Goal: Book appointment/travel/reservation

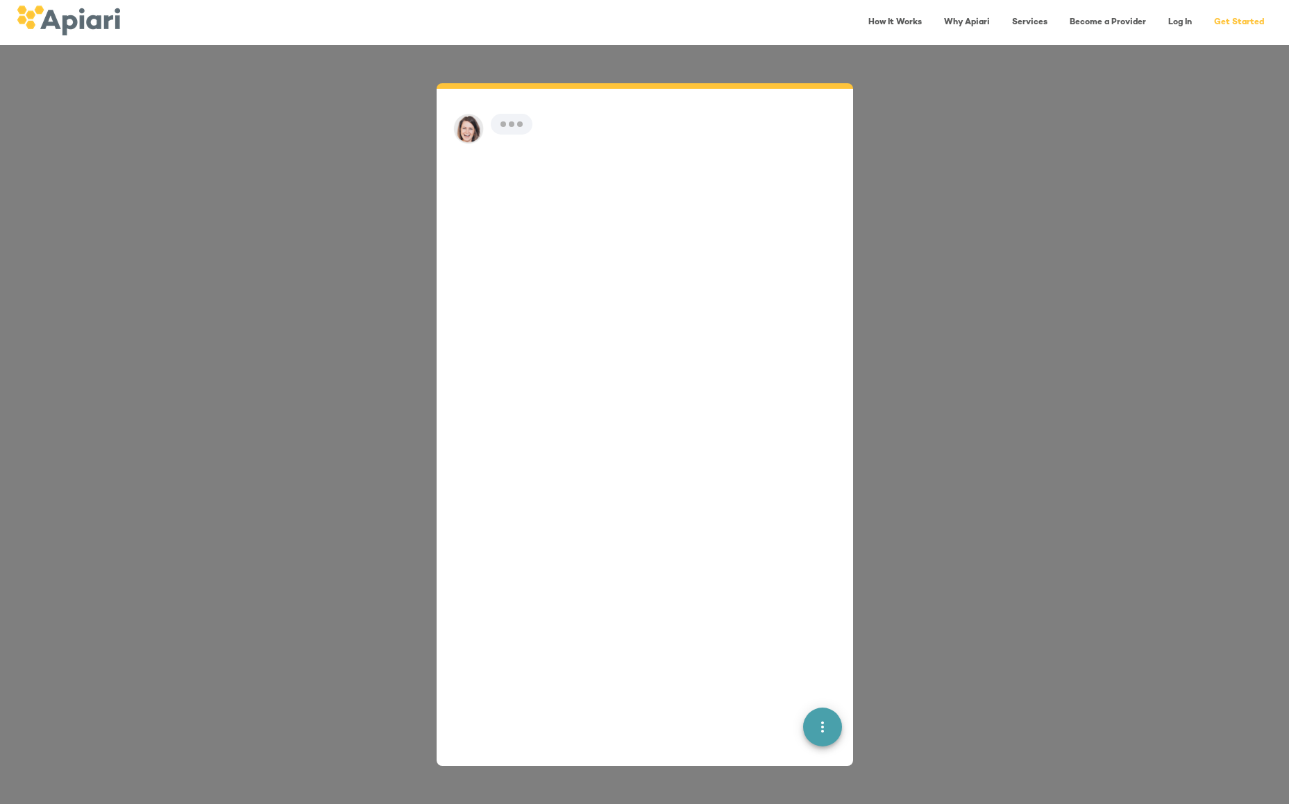
scroll to position [19, 0]
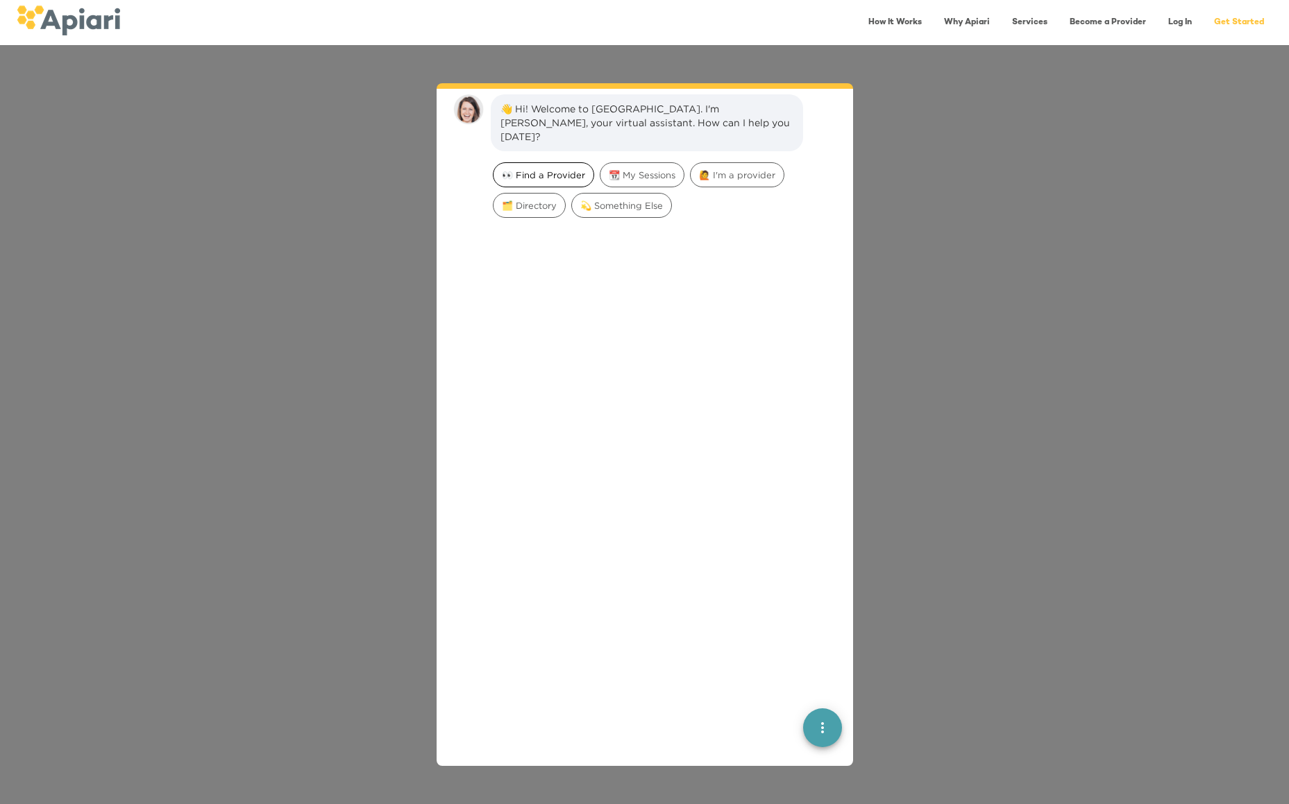
click at [567, 169] on span "👀 Find a Provider" at bounding box center [543, 175] width 100 height 13
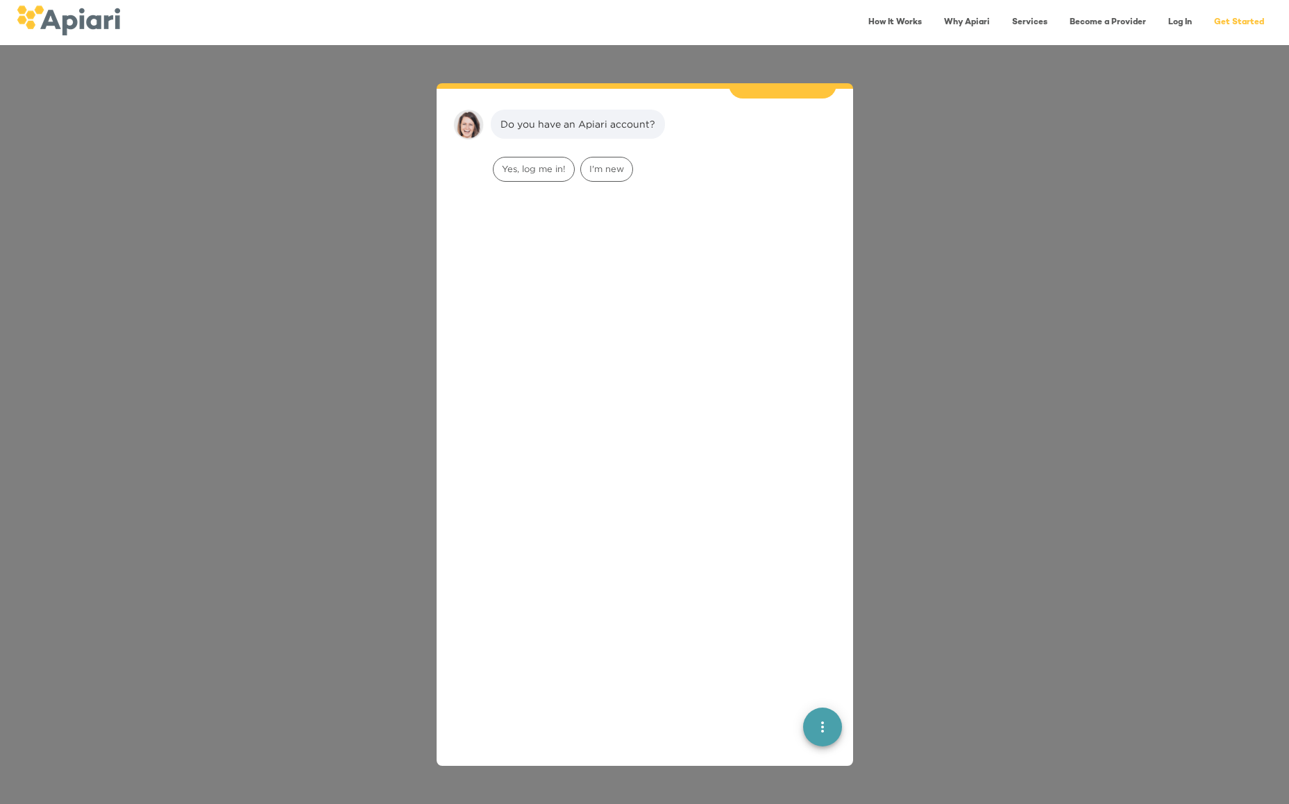
scroll to position [114, 0]
click at [613, 161] on span "I'm new" at bounding box center [606, 167] width 51 height 13
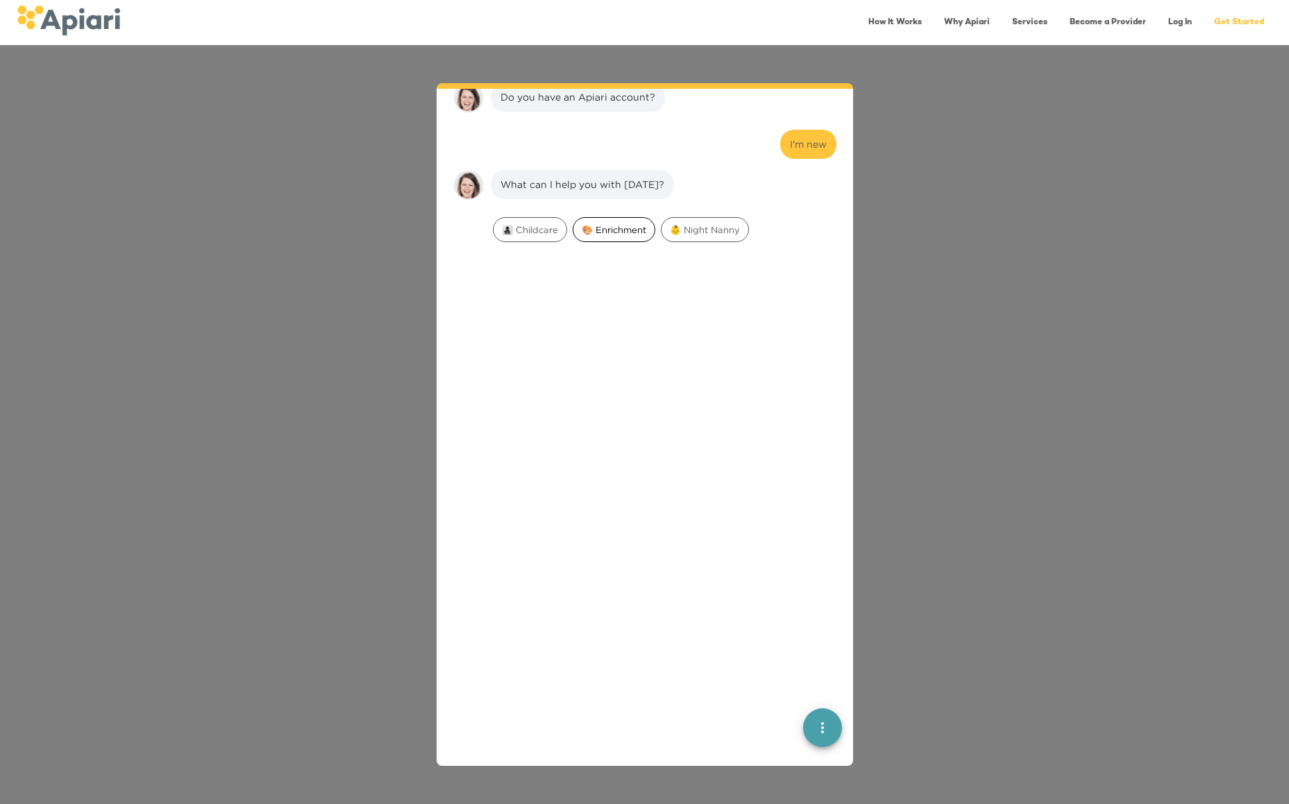
scroll to position [202, 0]
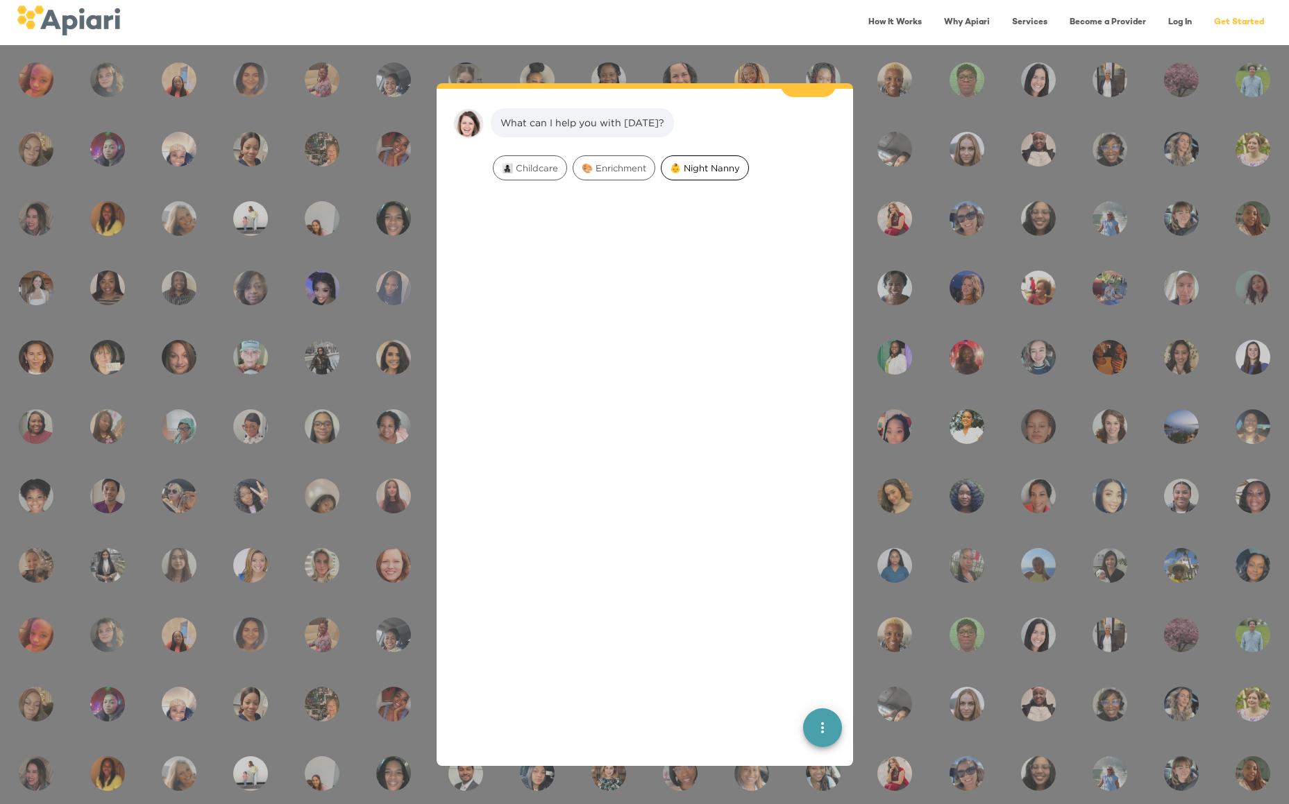
click at [676, 162] on span "👶 Night Nanny" at bounding box center [704, 168] width 87 height 13
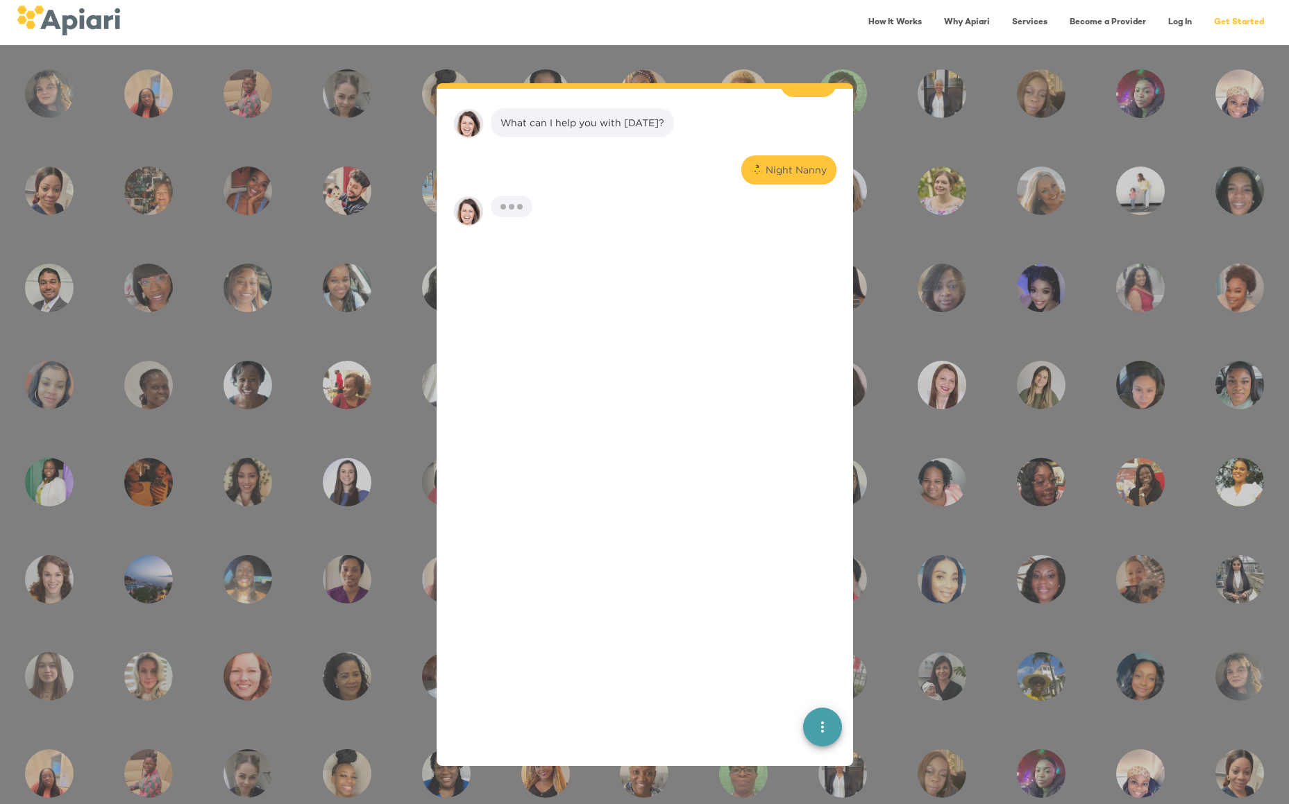
scroll to position [290, 0]
click at [667, 168] on textarea at bounding box center [635, 174] width 266 height 13
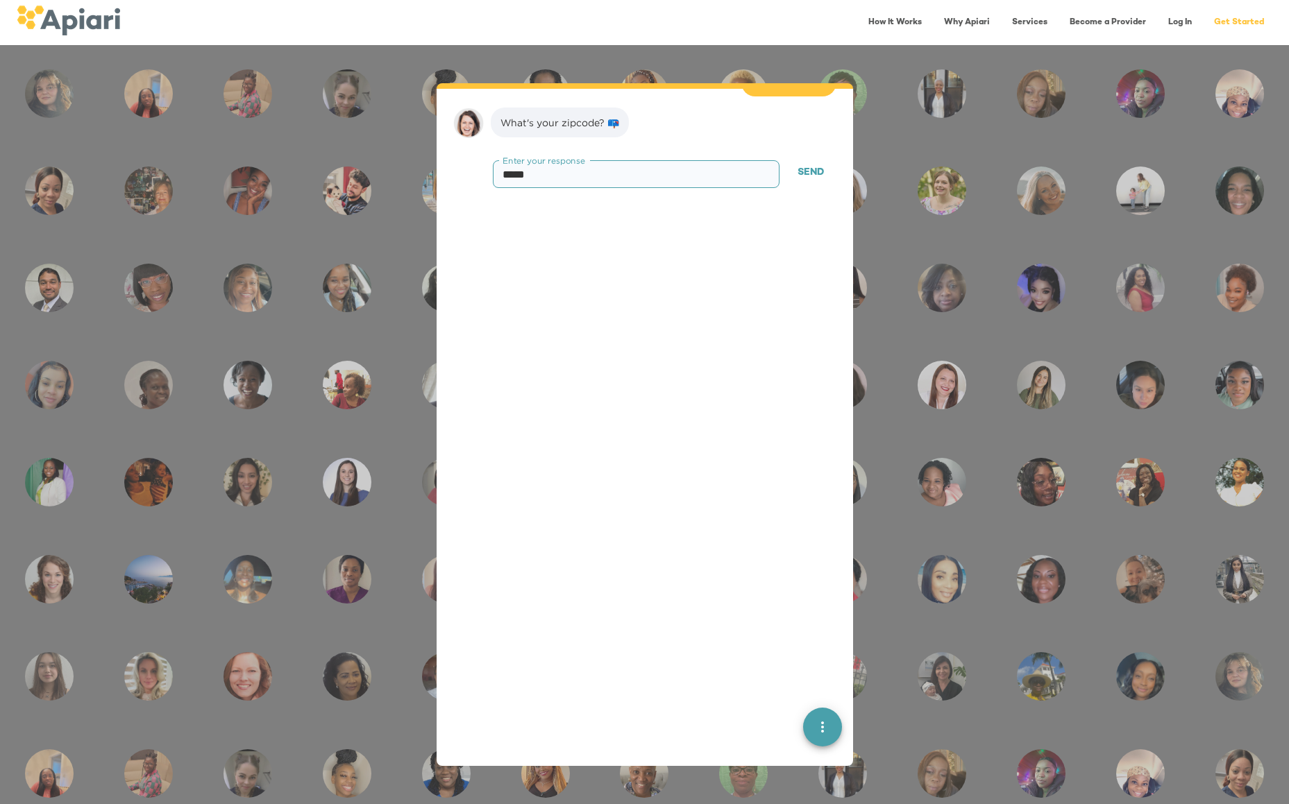
type textarea "*****"
click at [799, 164] on span "Send" at bounding box center [810, 172] width 26 height 17
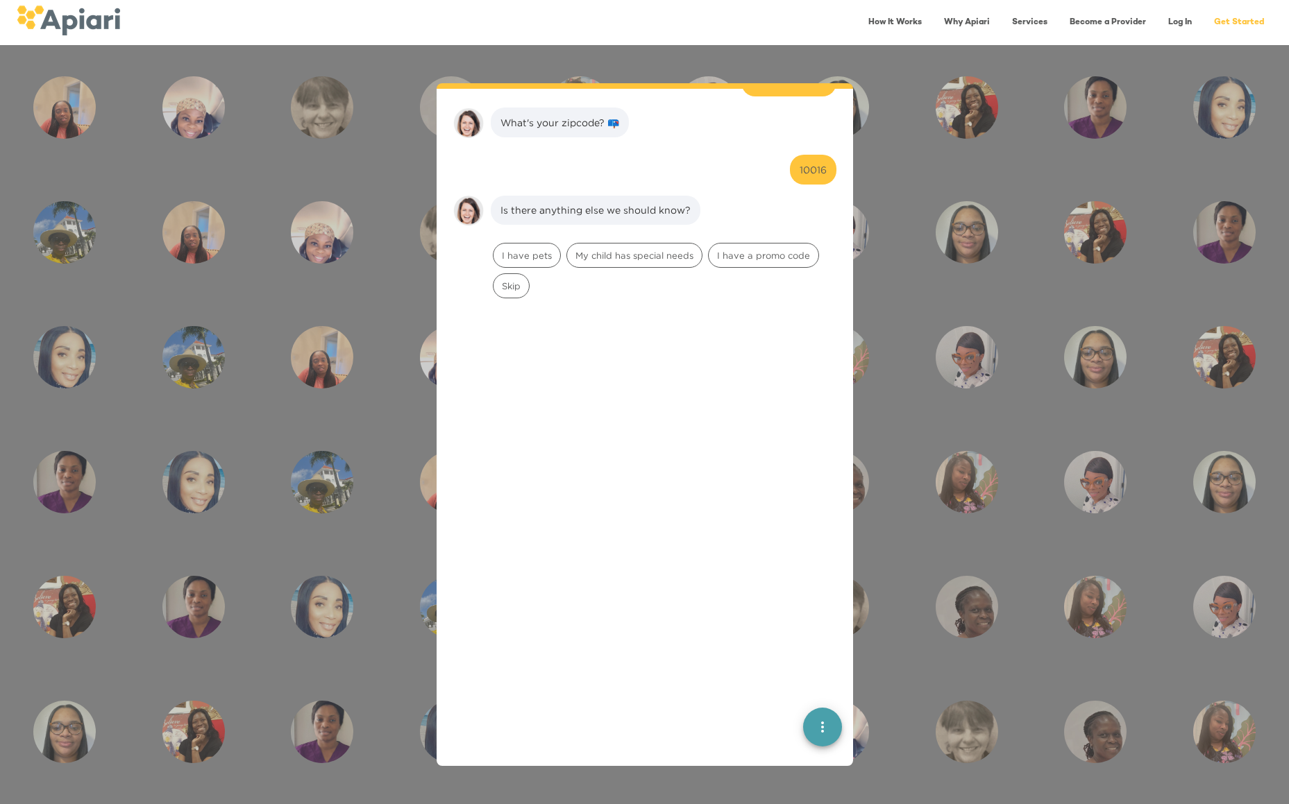
scroll to position [377, 0]
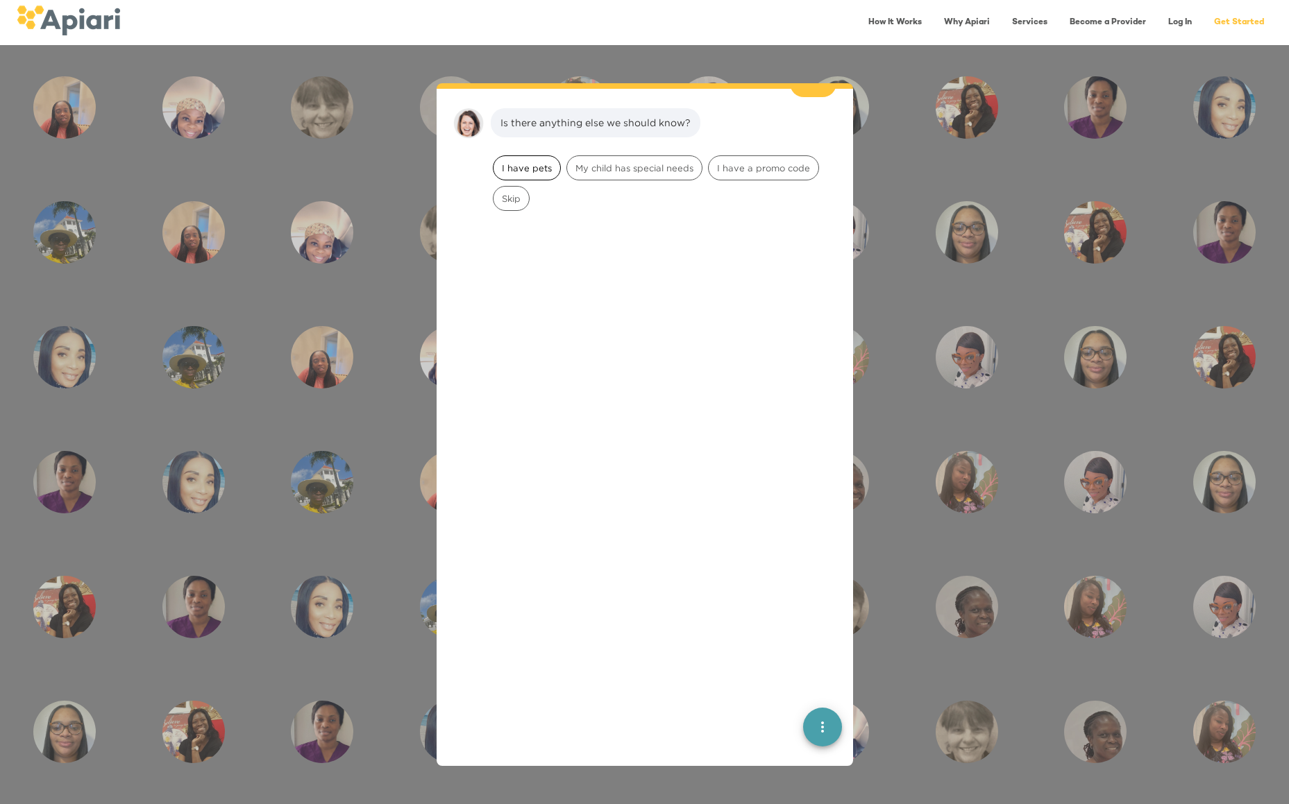
click at [524, 162] on span "I have pets" at bounding box center [526, 168] width 67 height 13
click at [528, 162] on span "Dogs" at bounding box center [513, 168] width 40 height 13
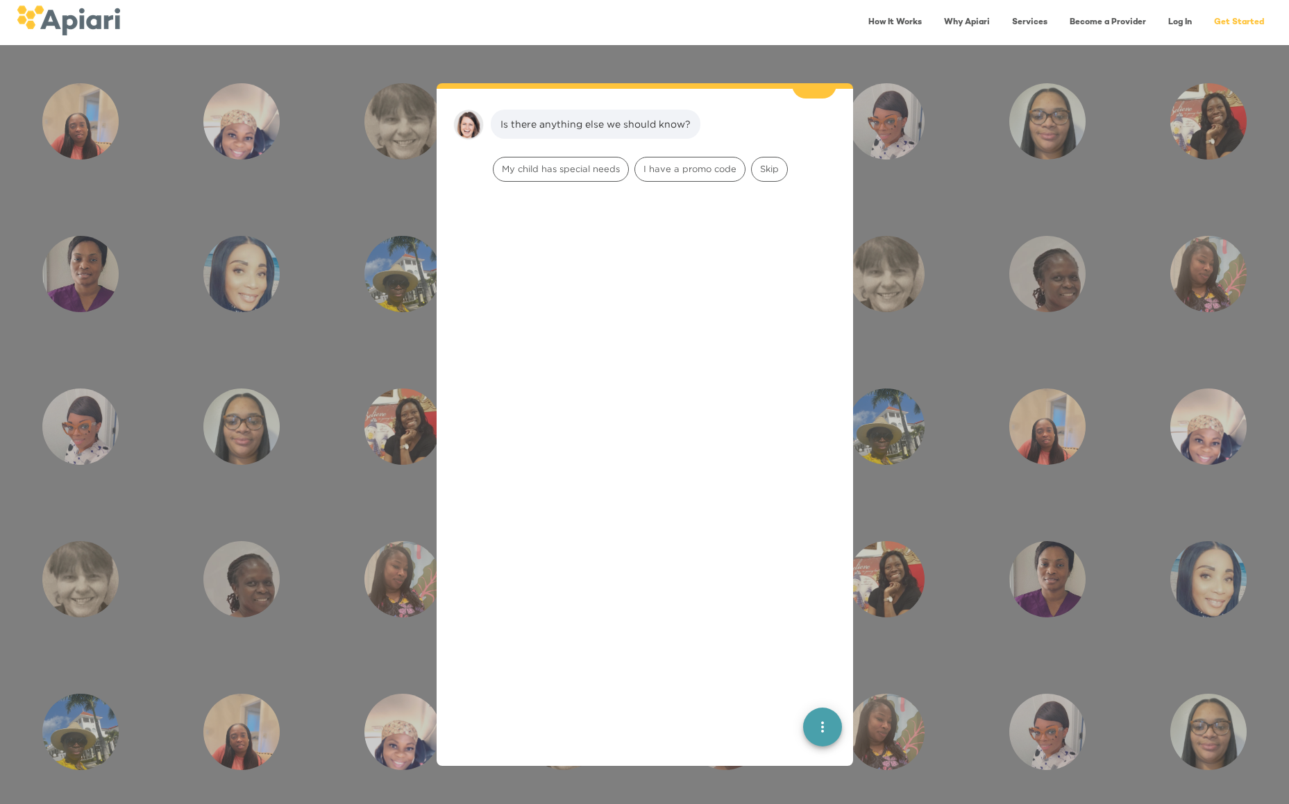
scroll to position [553, 0]
click at [772, 161] on span "Skip" at bounding box center [768, 167] width 35 height 13
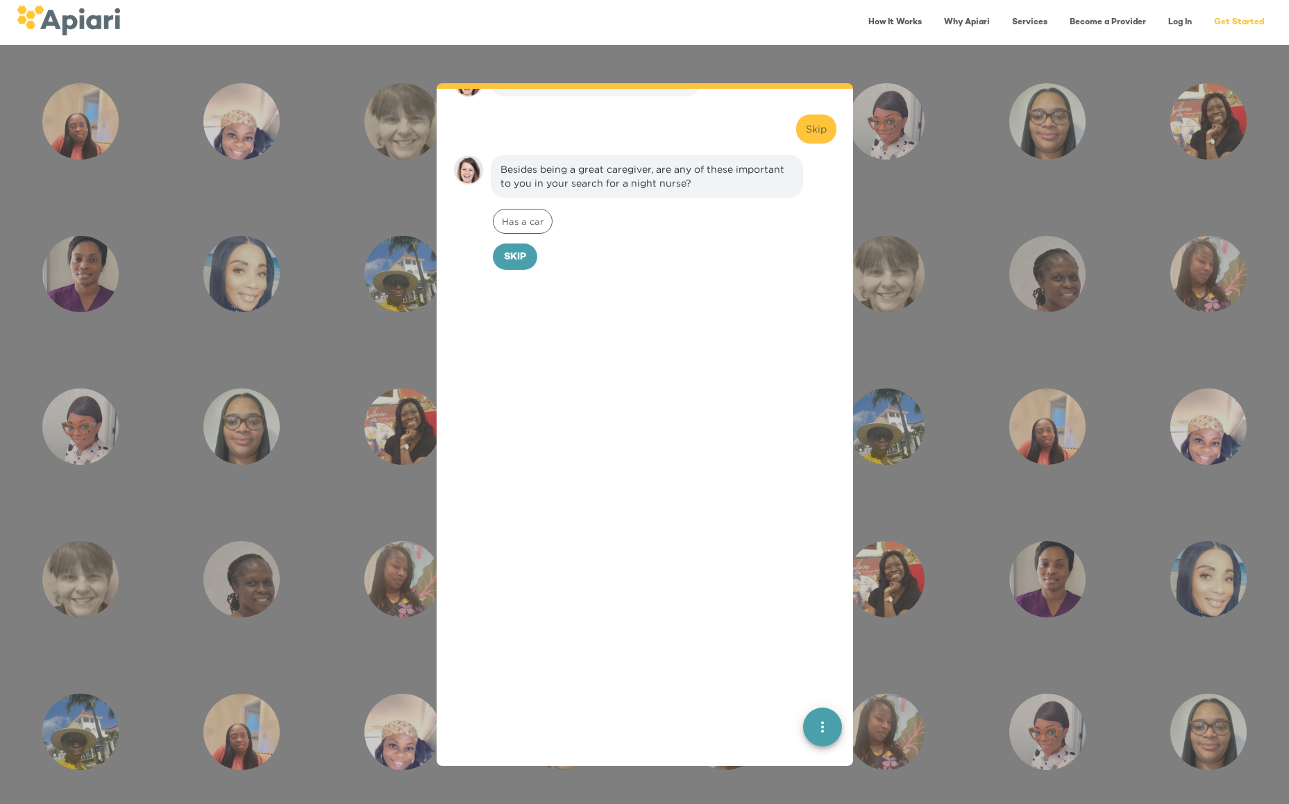
scroll to position [640, 0]
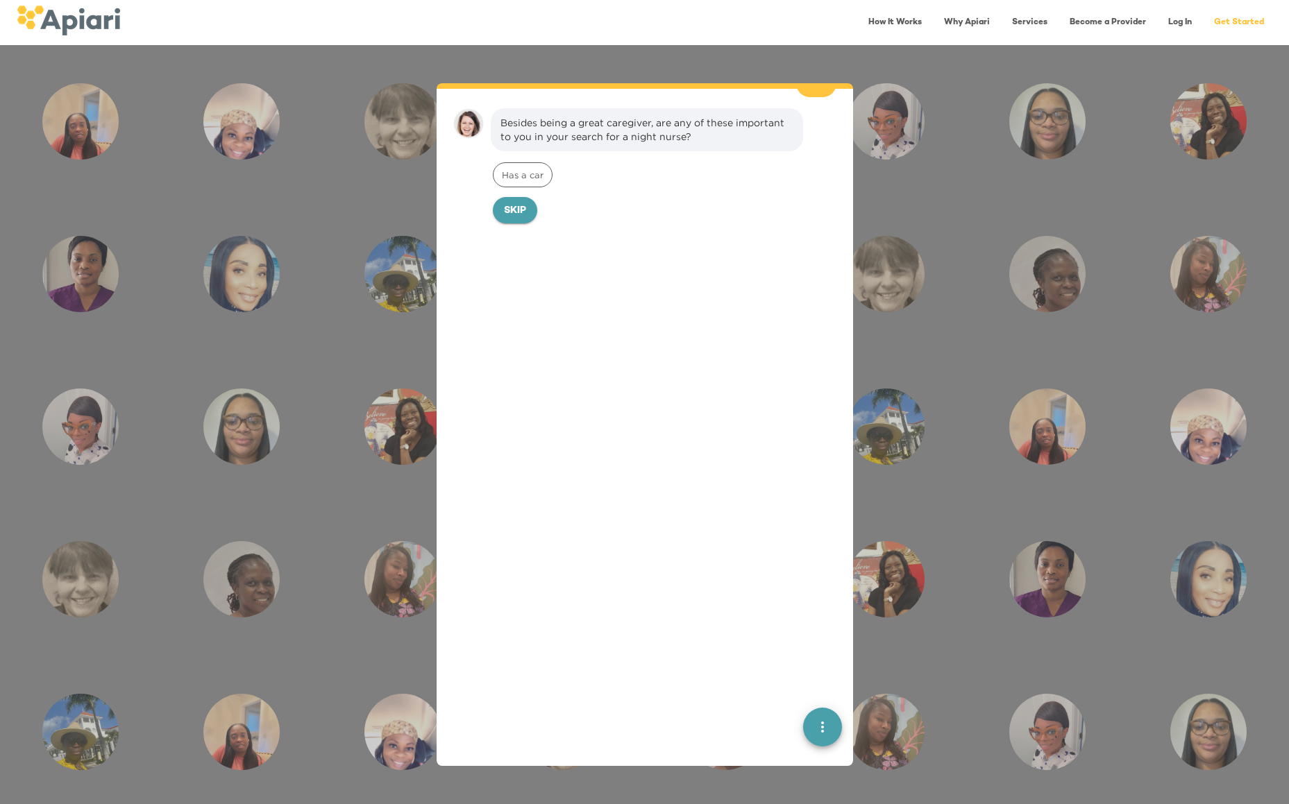
click at [517, 203] on span "Skip" at bounding box center [515, 211] width 22 height 17
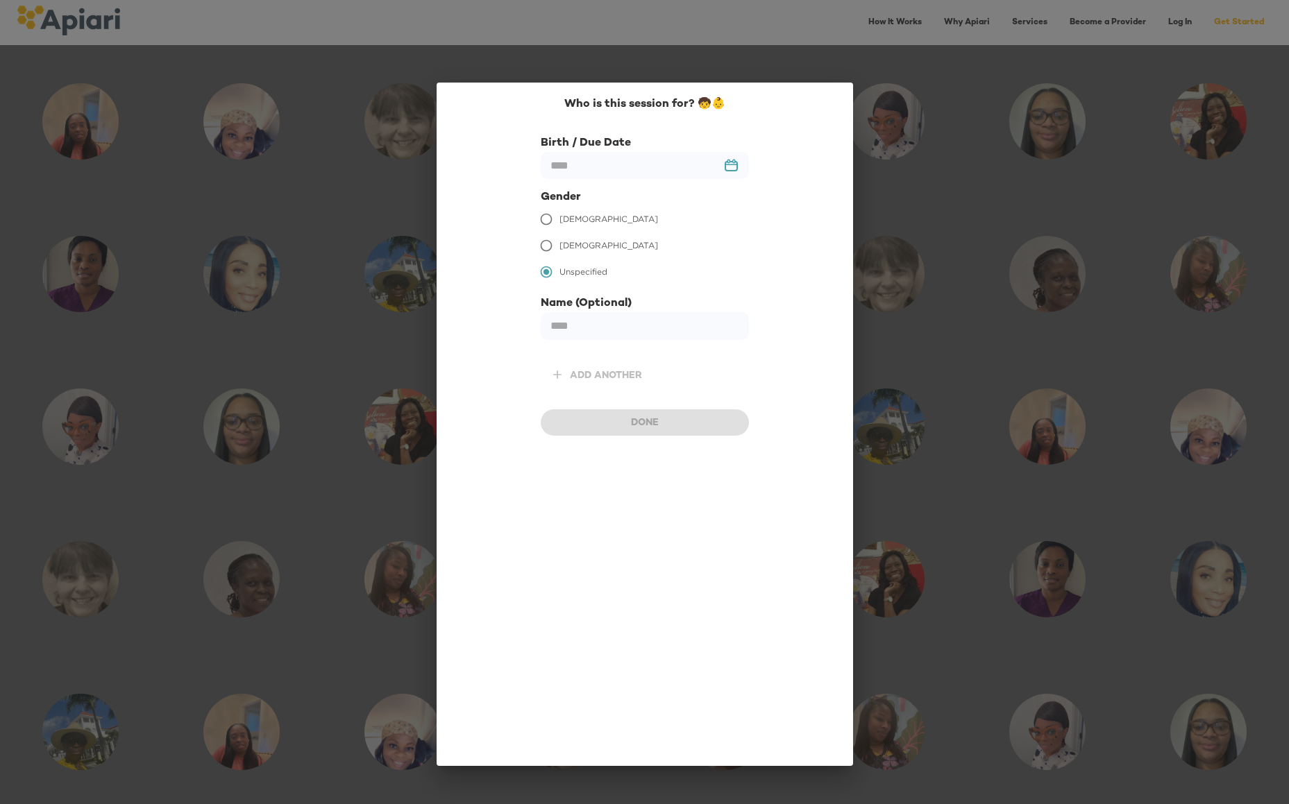
scroll to position [736, 0]
click at [567, 173] on input "text" at bounding box center [645, 165] width 208 height 27
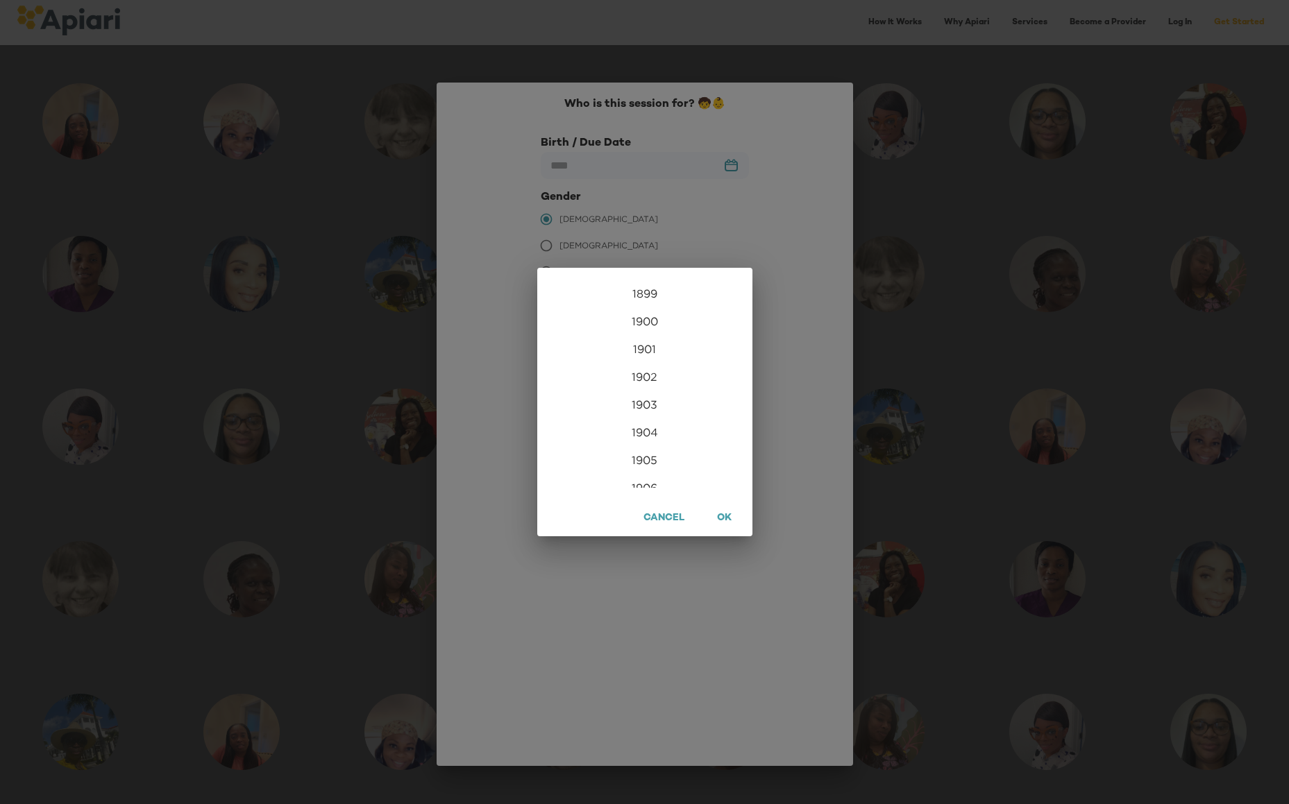
scroll to position [3358, 0]
click at [645, 466] on div "2026" at bounding box center [644, 474] width 215 height 28
click at [708, 295] on div "Mar" at bounding box center [715, 306] width 71 height 52
type input "**********"
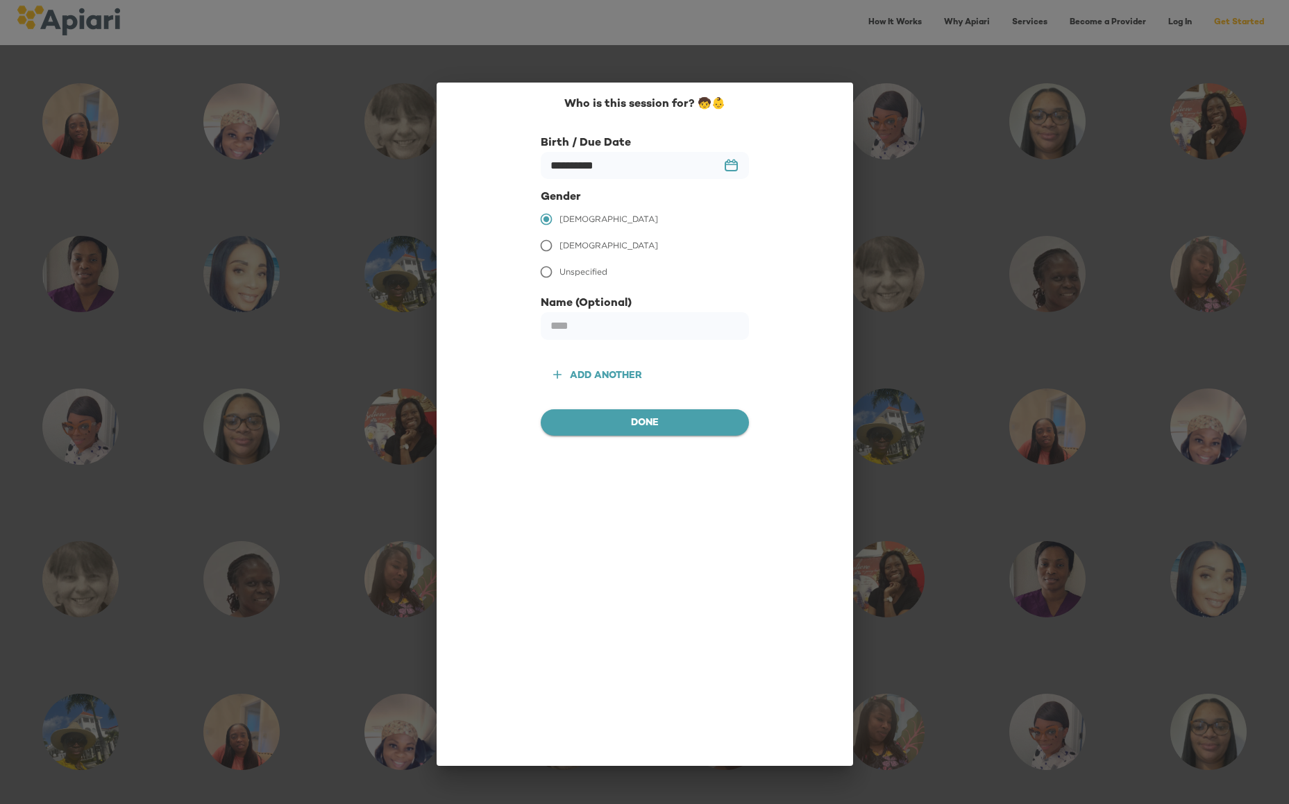
click at [600, 419] on span "Done" at bounding box center [645, 423] width 186 height 17
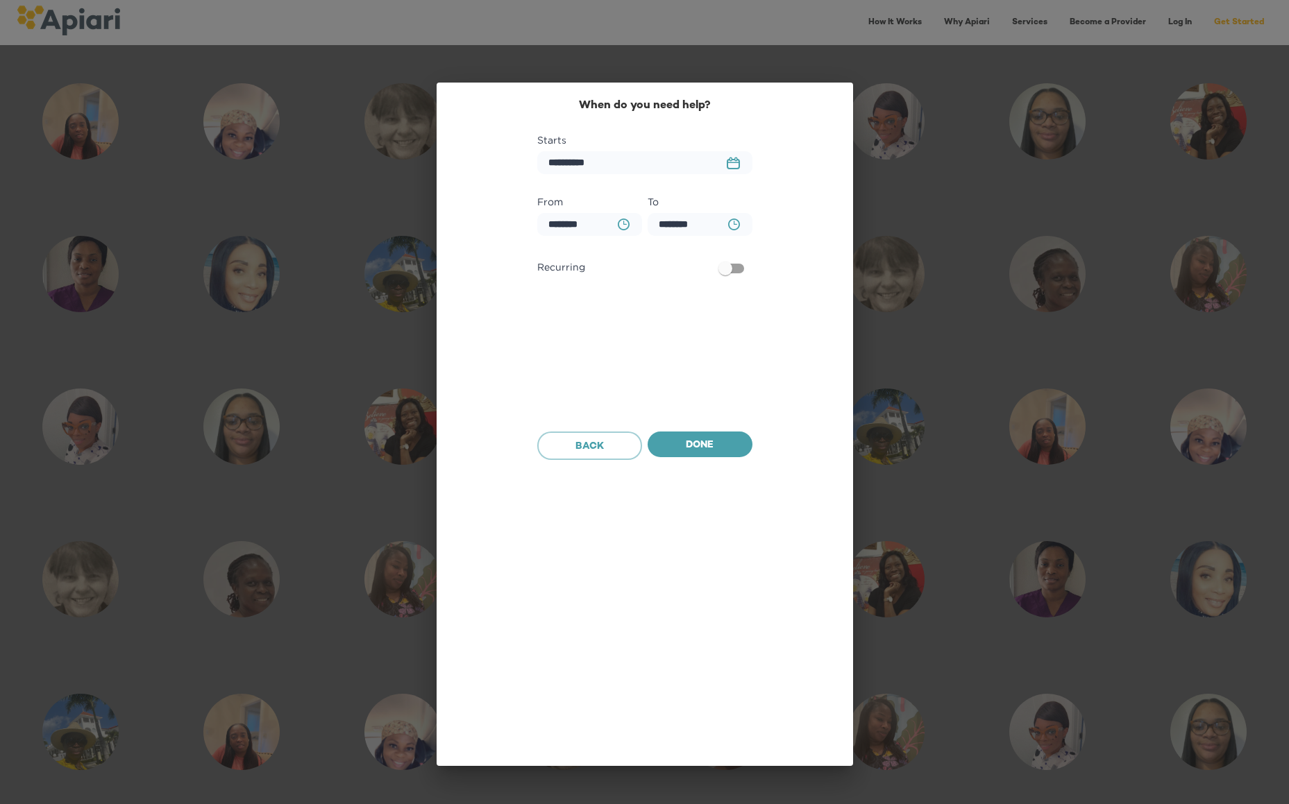
scroll to position [823, 0]
click at [568, 165] on input "**********" at bounding box center [644, 162] width 215 height 23
click at [733, 167] on icon "23979DC4-A7E4-489C-88E7-37869341D308 Created with sketchtool." at bounding box center [732, 163] width 13 height 12
click at [733, 203] on icon "button" at bounding box center [735, 204] width 17 height 17
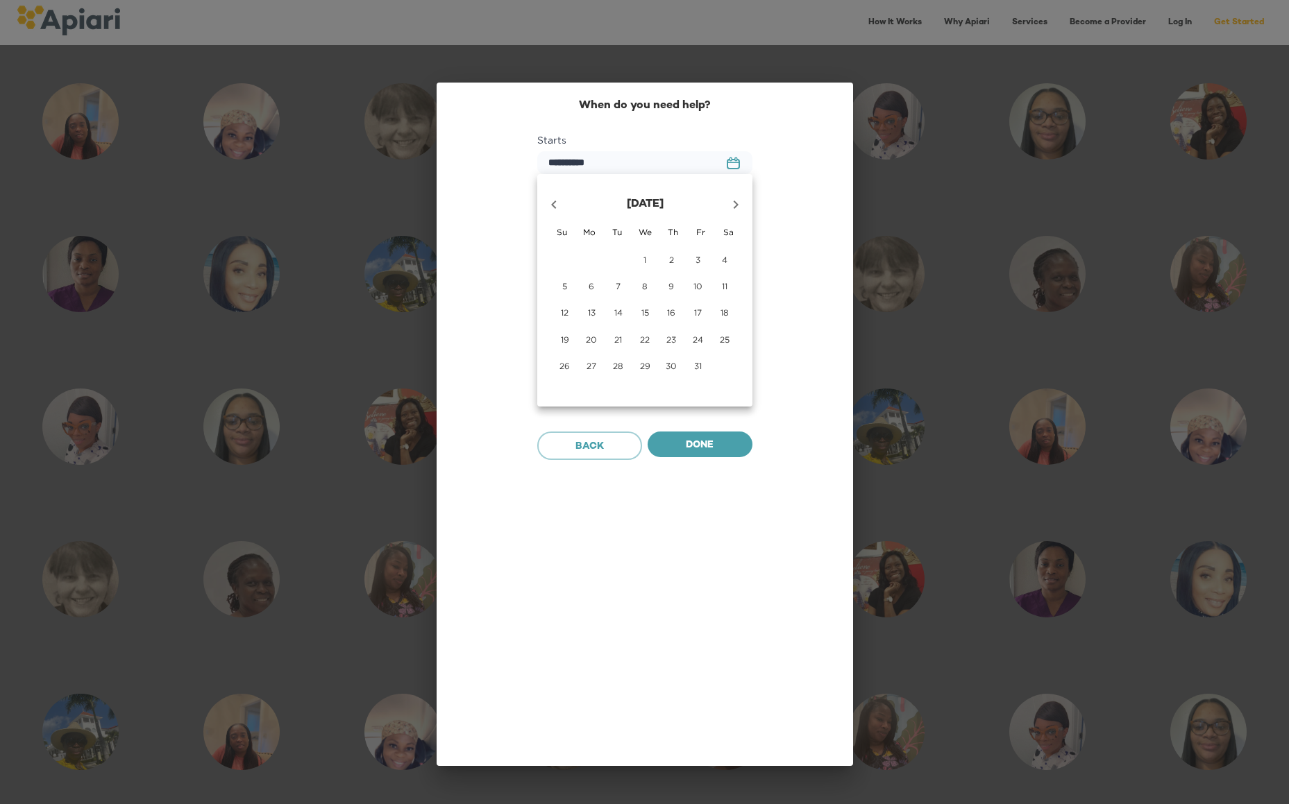
click at [733, 203] on icon "button" at bounding box center [735, 204] width 17 height 17
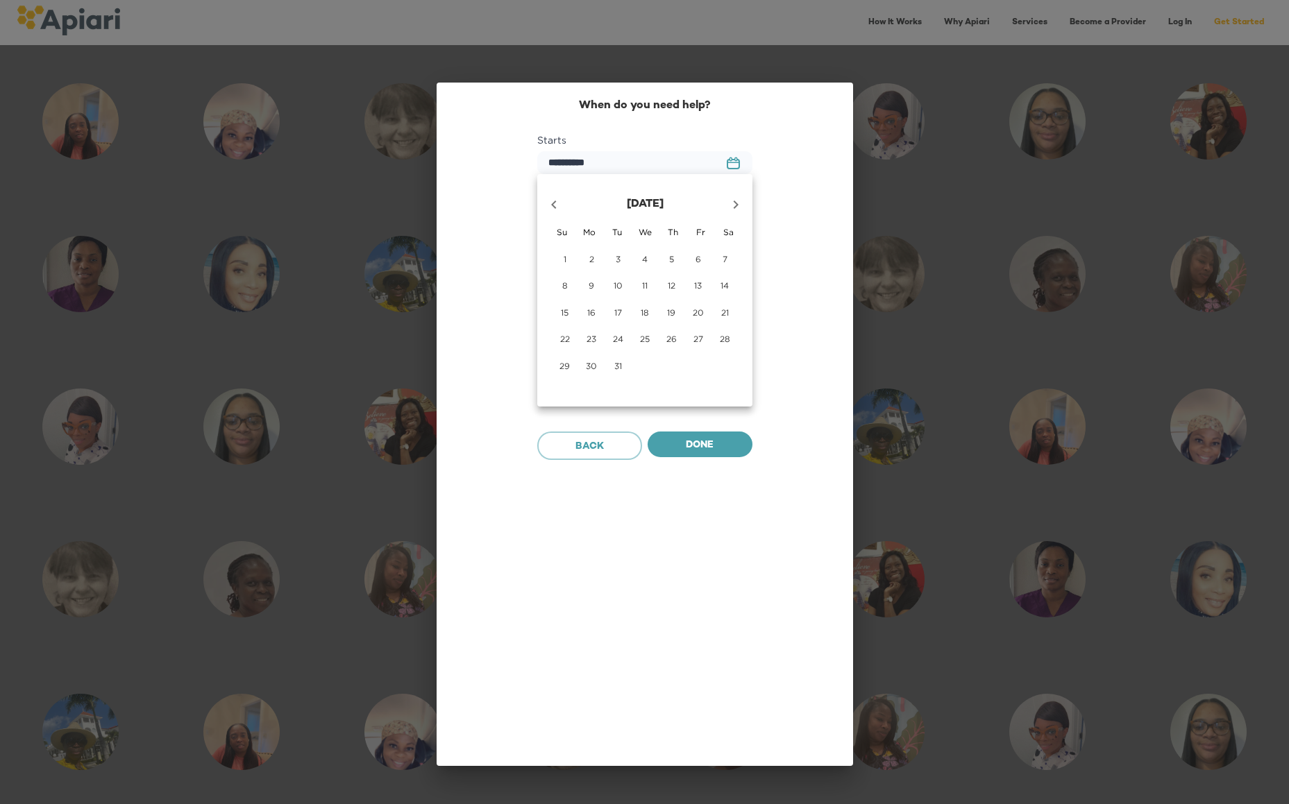
click at [733, 203] on icon "button" at bounding box center [735, 204] width 17 height 17
click at [549, 204] on icon "button" at bounding box center [553, 204] width 17 height 17
click at [641, 312] on p "18" at bounding box center [644, 313] width 8 height 12
type input "**********"
click at [583, 224] on input "********" at bounding box center [589, 224] width 105 height 23
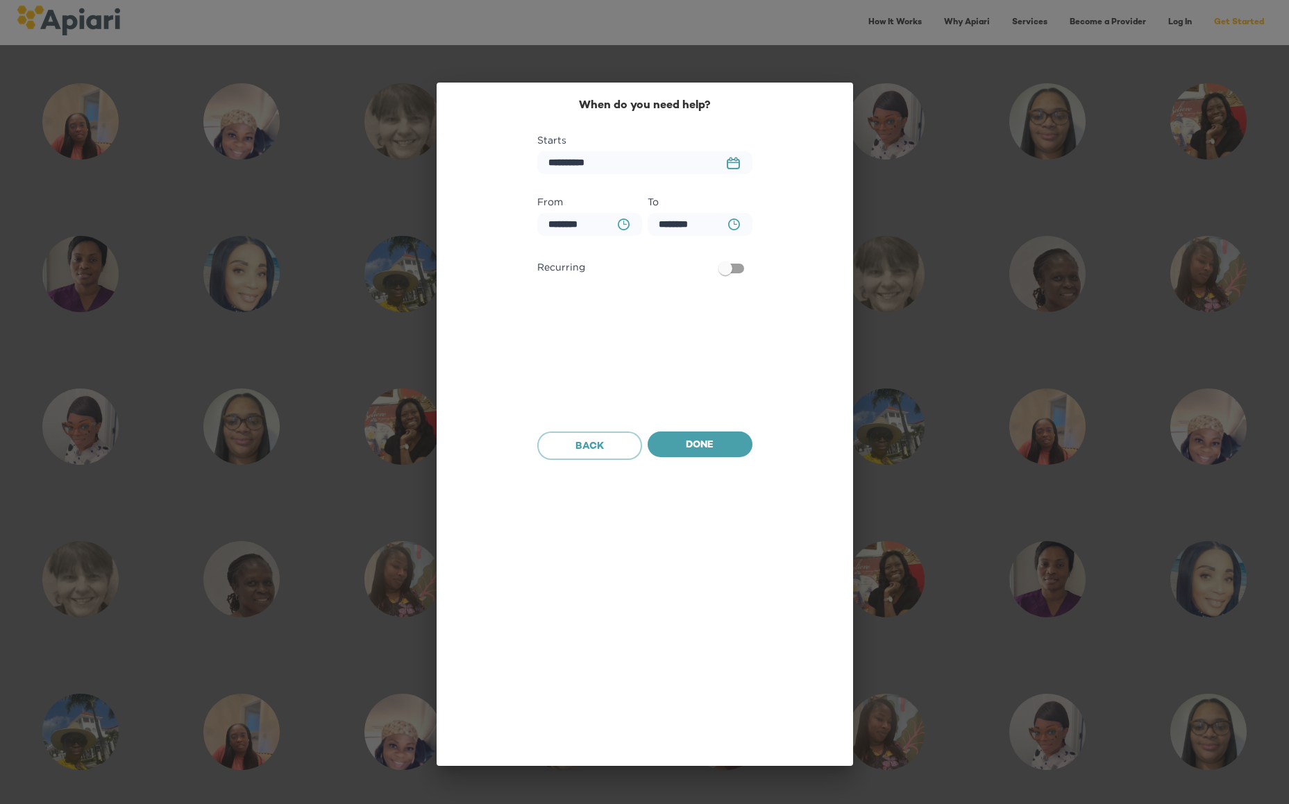
click at [618, 222] on icon "BA0D2328-0349-4FFE-B945-982DA367CA30 Created with sketchtool." at bounding box center [624, 225] width 12 height 12
drag, startPoint x: 706, startPoint y: 349, endPoint x: 707, endPoint y: 329, distance: 20.2
click at [707, 329] on div "AM PM" at bounding box center [699, 340] width 55 height 50
click at [701, 350] on div "PM" at bounding box center [699, 352] width 55 height 25
type input "********"
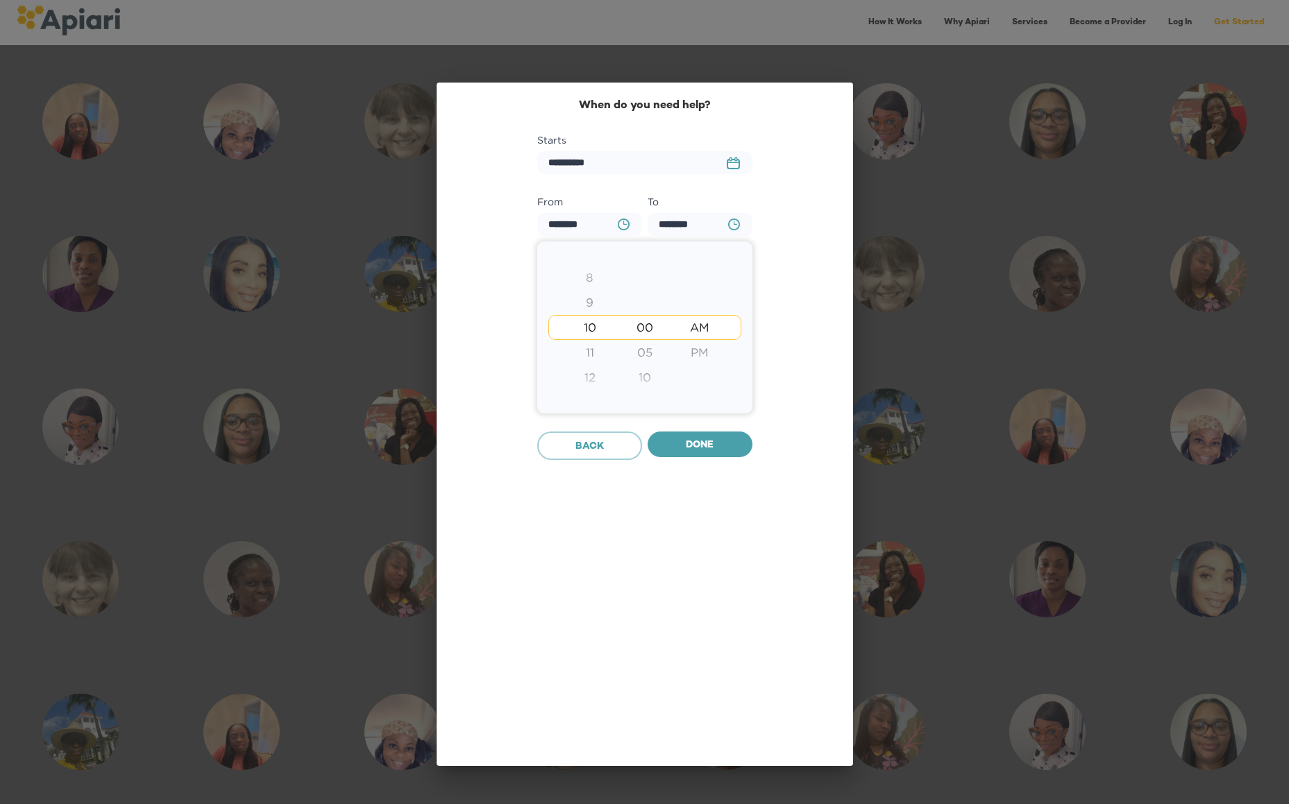
type input "********"
click at [586, 278] on div "8" at bounding box center [589, 277] width 55 height 25
type input "********"
click at [593, 355] on div "9" at bounding box center [589, 352] width 55 height 25
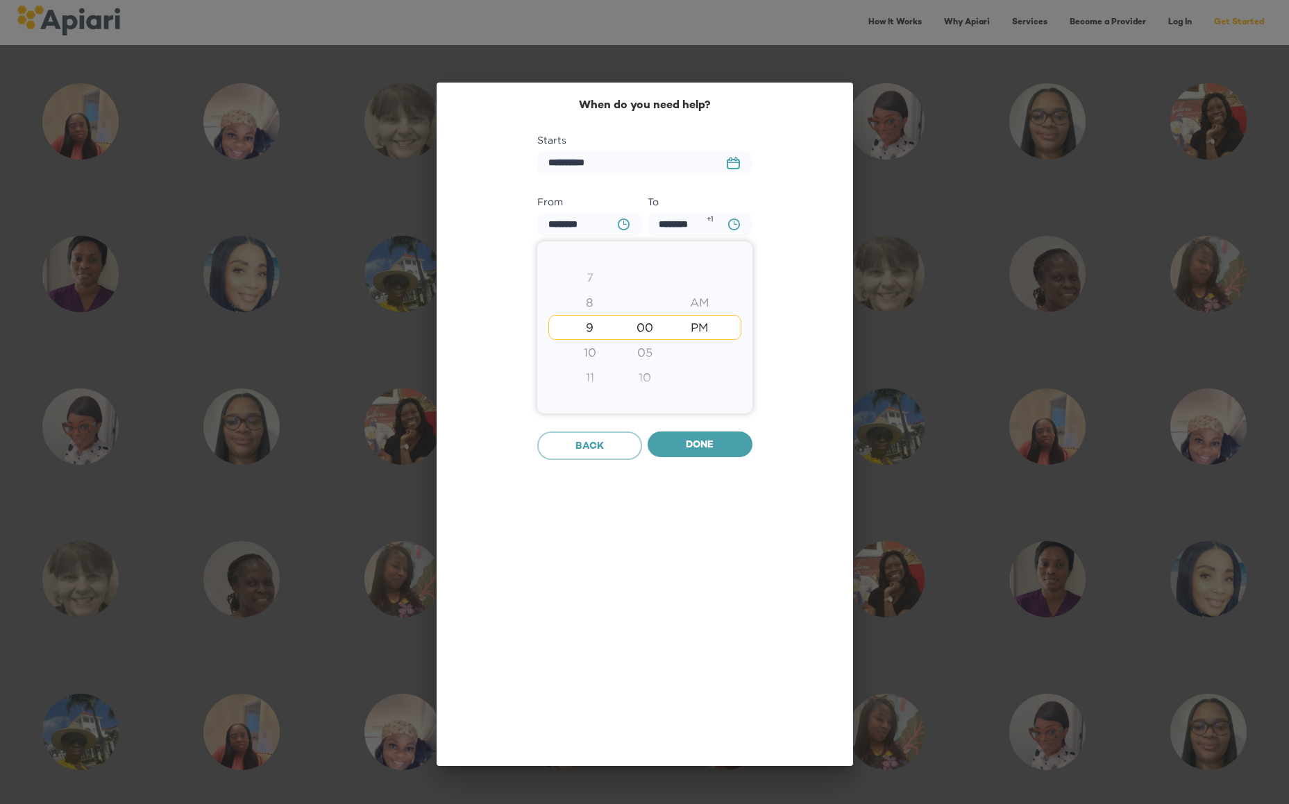
type input "********"
click at [708, 443] on div at bounding box center [644, 402] width 1289 height 804
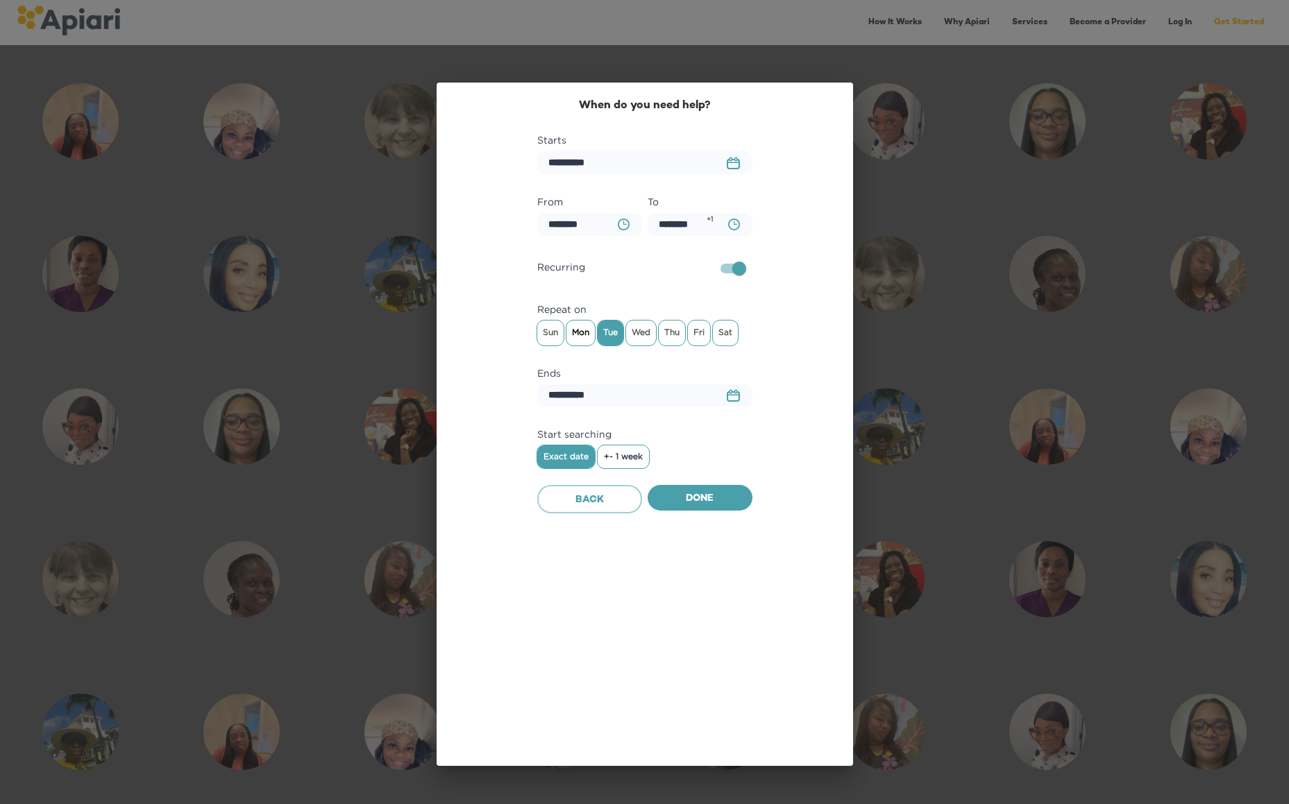
click at [586, 331] on span "Mon" at bounding box center [580, 332] width 28 height 21
click at [658, 330] on div "Sun Mon Tue Wed Thu Fri Sat" at bounding box center [645, 333] width 218 height 25
click at [643, 332] on span "Wed" at bounding box center [641, 332] width 30 height 21
click at [670, 330] on span "Thu" at bounding box center [671, 332] width 26 height 21
click at [706, 330] on span "Fri" at bounding box center [699, 332] width 22 height 21
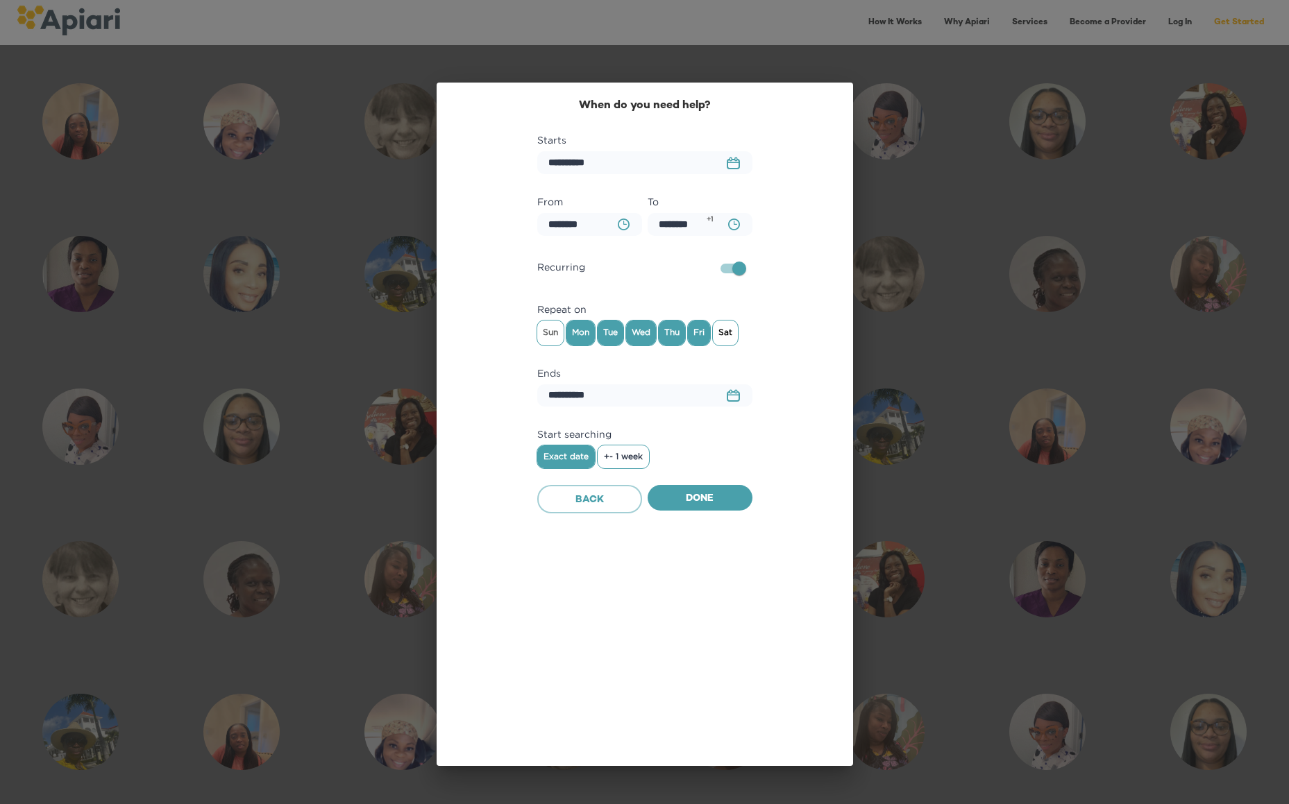
click at [733, 331] on span "Sat" at bounding box center [725, 332] width 25 height 21
click at [547, 332] on span "Sun" at bounding box center [550, 332] width 26 height 21
click at [575, 398] on input "**********" at bounding box center [644, 395] width 215 height 23
click at [726, 397] on icon "23979DC4-A7E4-489C-88E7-37869341D308 Created with sketchtool." at bounding box center [732, 395] width 13 height 12
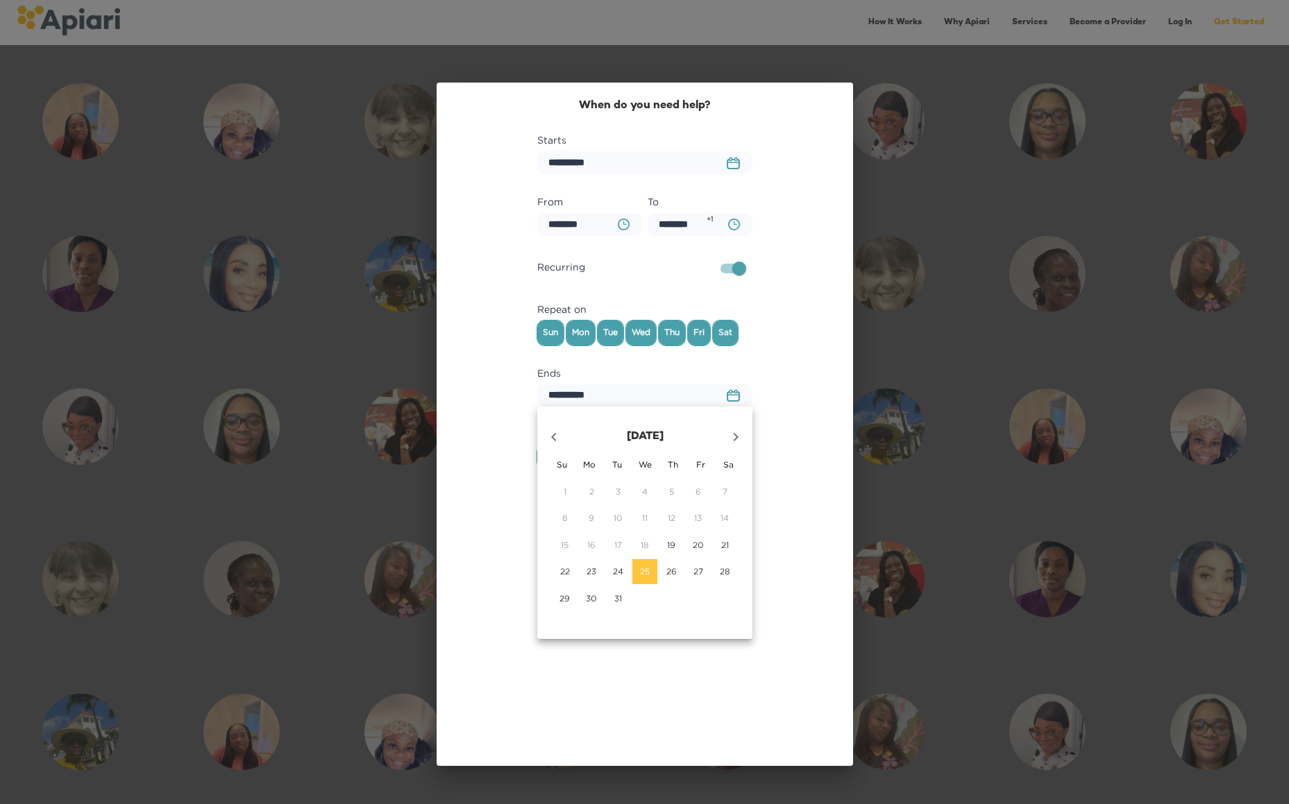
click at [733, 435] on icon "button" at bounding box center [735, 437] width 17 height 17
click at [728, 544] on p "18" at bounding box center [724, 545] width 8 height 12
type input "**********"
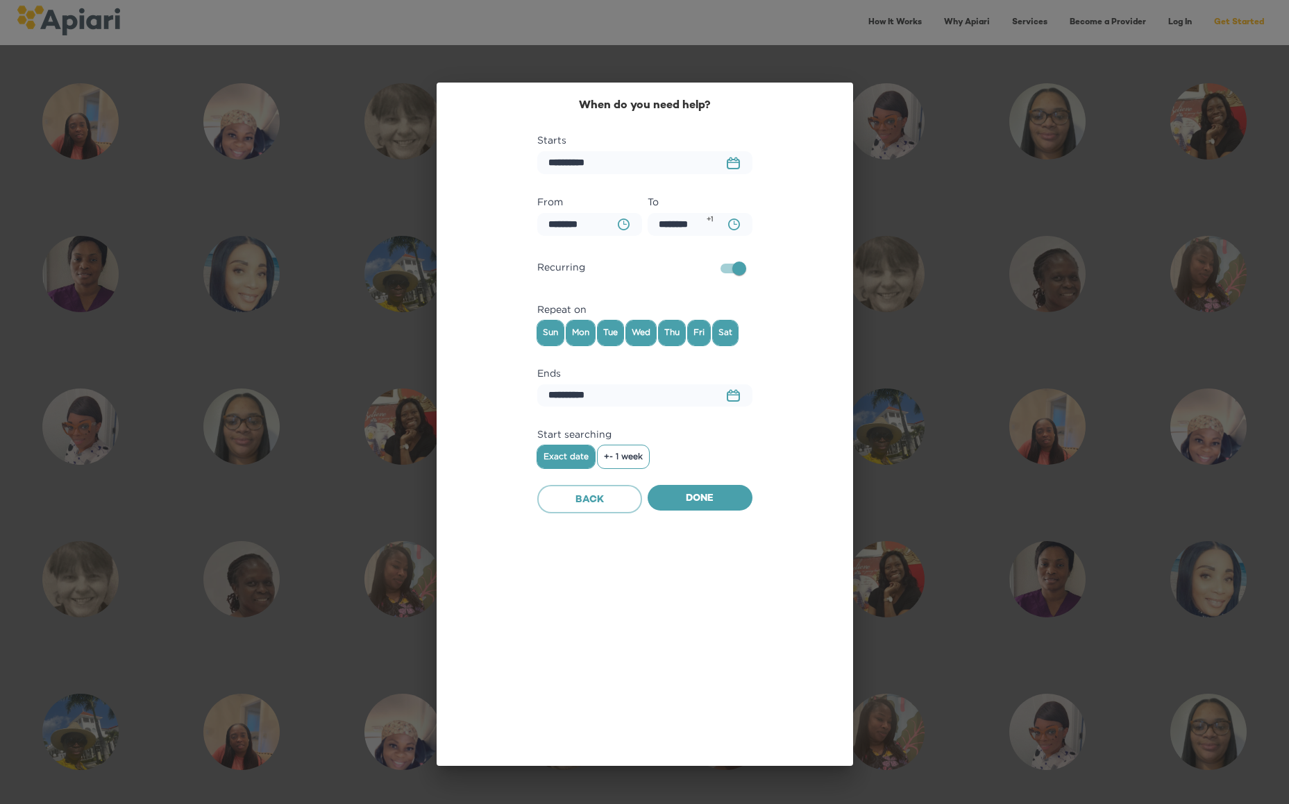
click at [635, 461] on span "+- 1 week" at bounding box center [623, 457] width 39 height 10
click at [714, 498] on span "Done" at bounding box center [699, 499] width 83 height 17
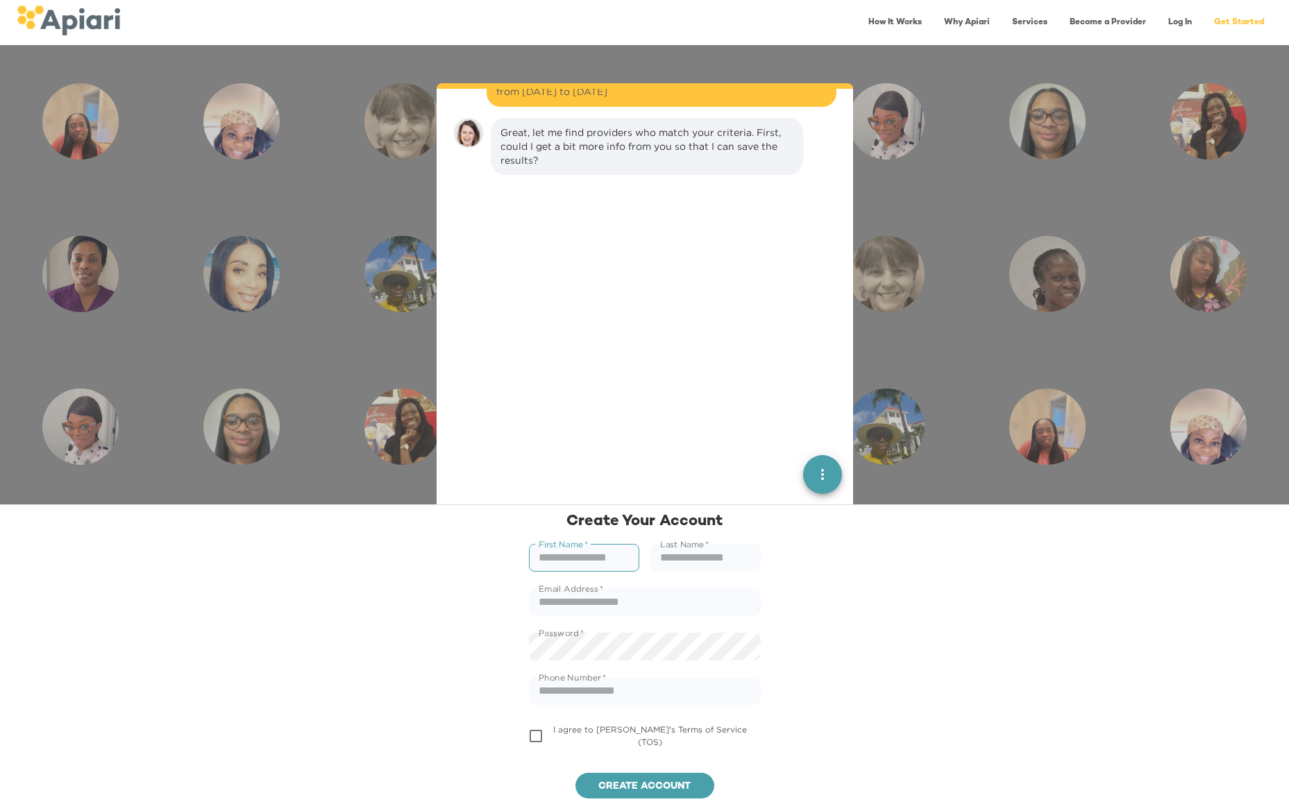
scroll to position [925, 0]
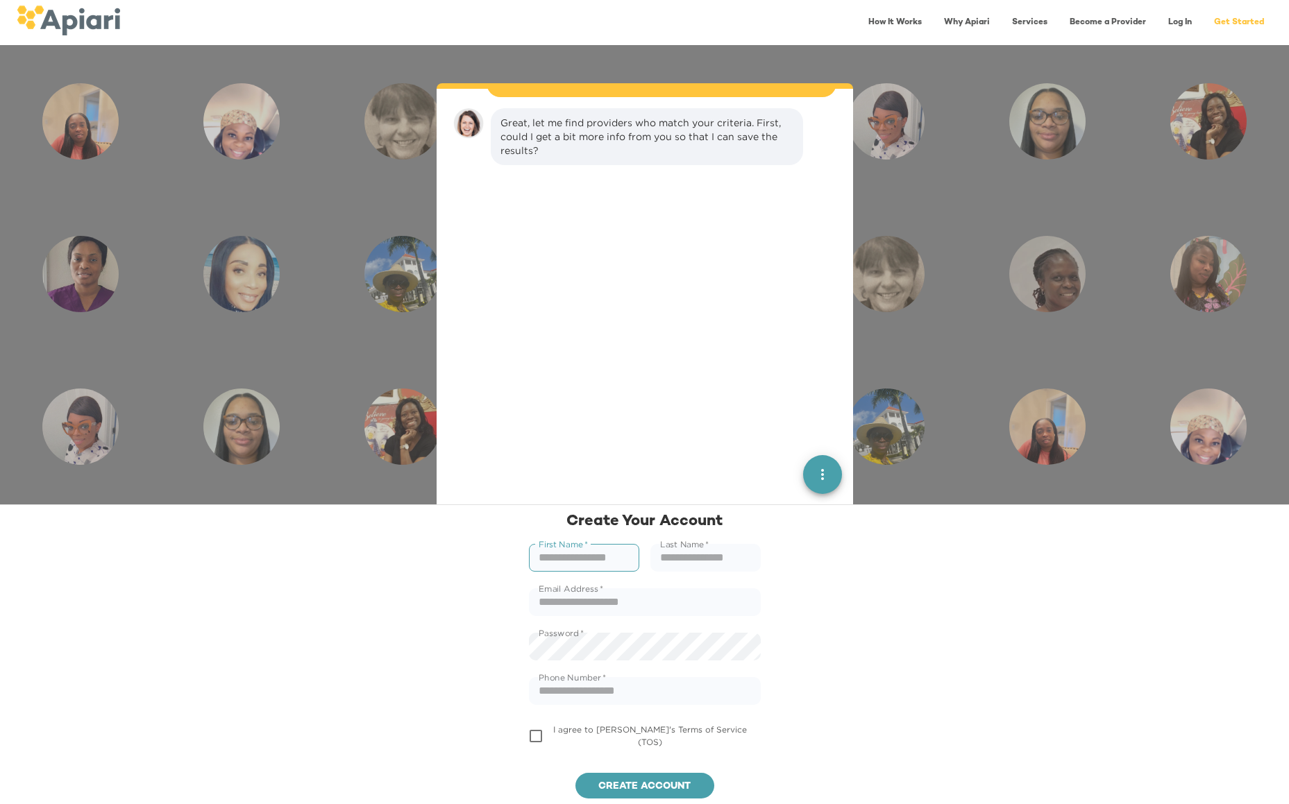
click at [814, 477] on icon "quick menu" at bounding box center [822, 474] width 17 height 17
click at [691, 452] on div at bounding box center [645, 756] width 394 height 644
click at [586, 552] on input "text" at bounding box center [584, 558] width 110 height 28
click at [596, 557] on input "text" at bounding box center [584, 558] width 110 height 28
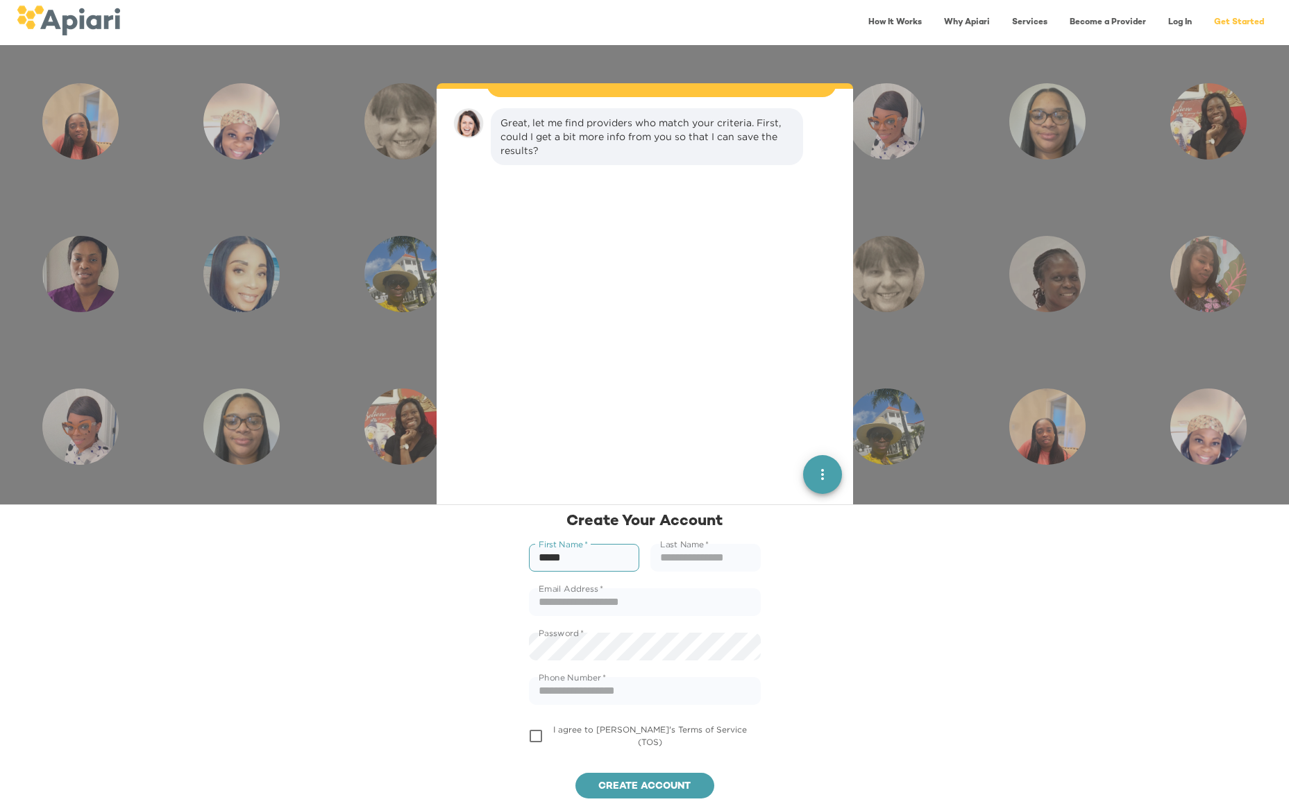
type input "*****"
type input "**********"
click at [617, 788] on span "Create account" at bounding box center [644, 787] width 117 height 17
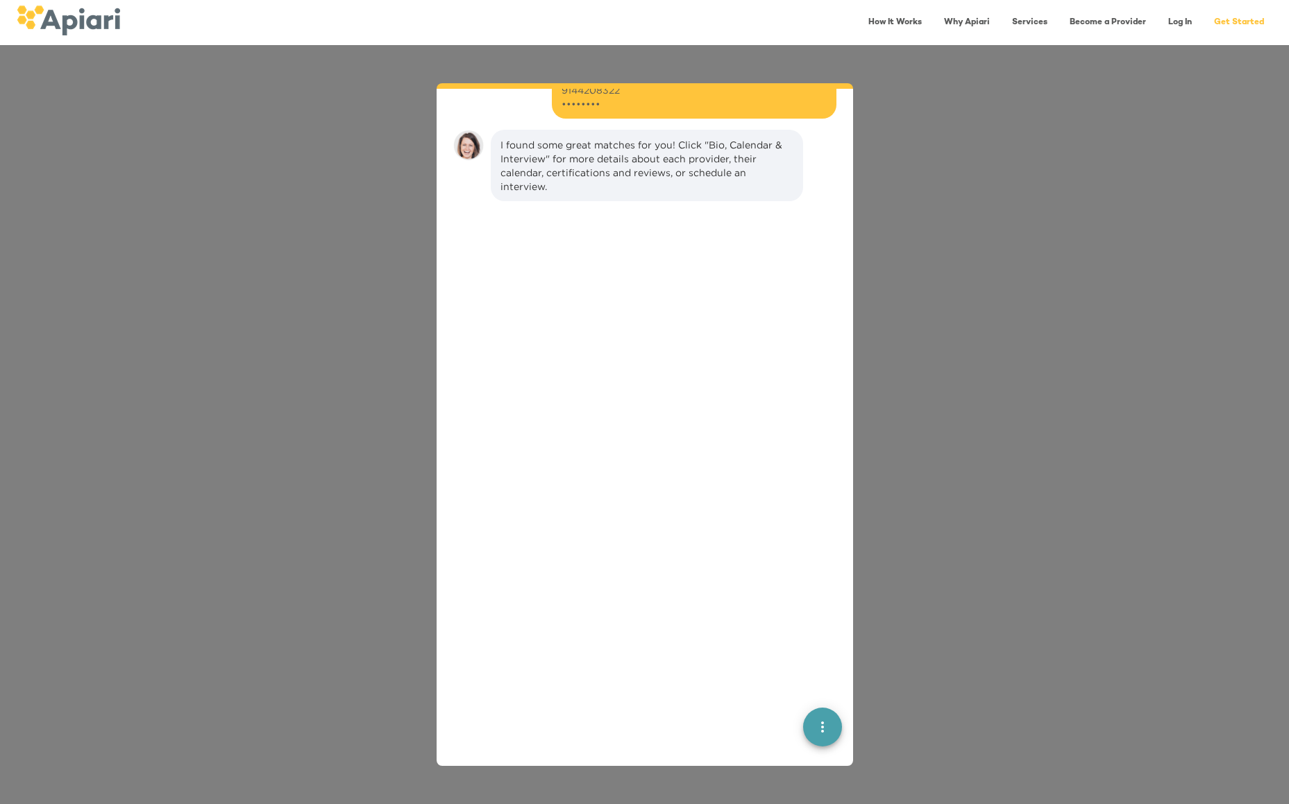
scroll to position [1076, 0]
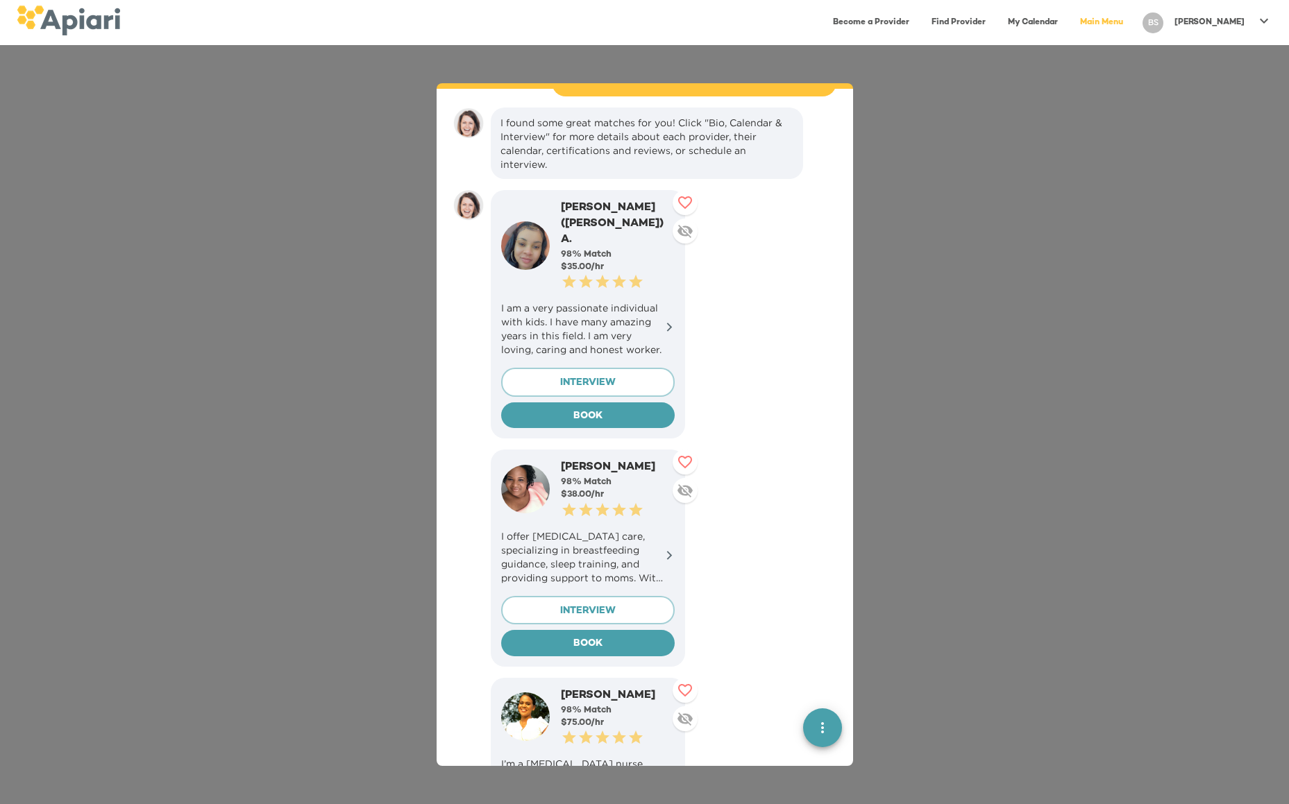
click at [668, 323] on icon at bounding box center [669, 327] width 6 height 9
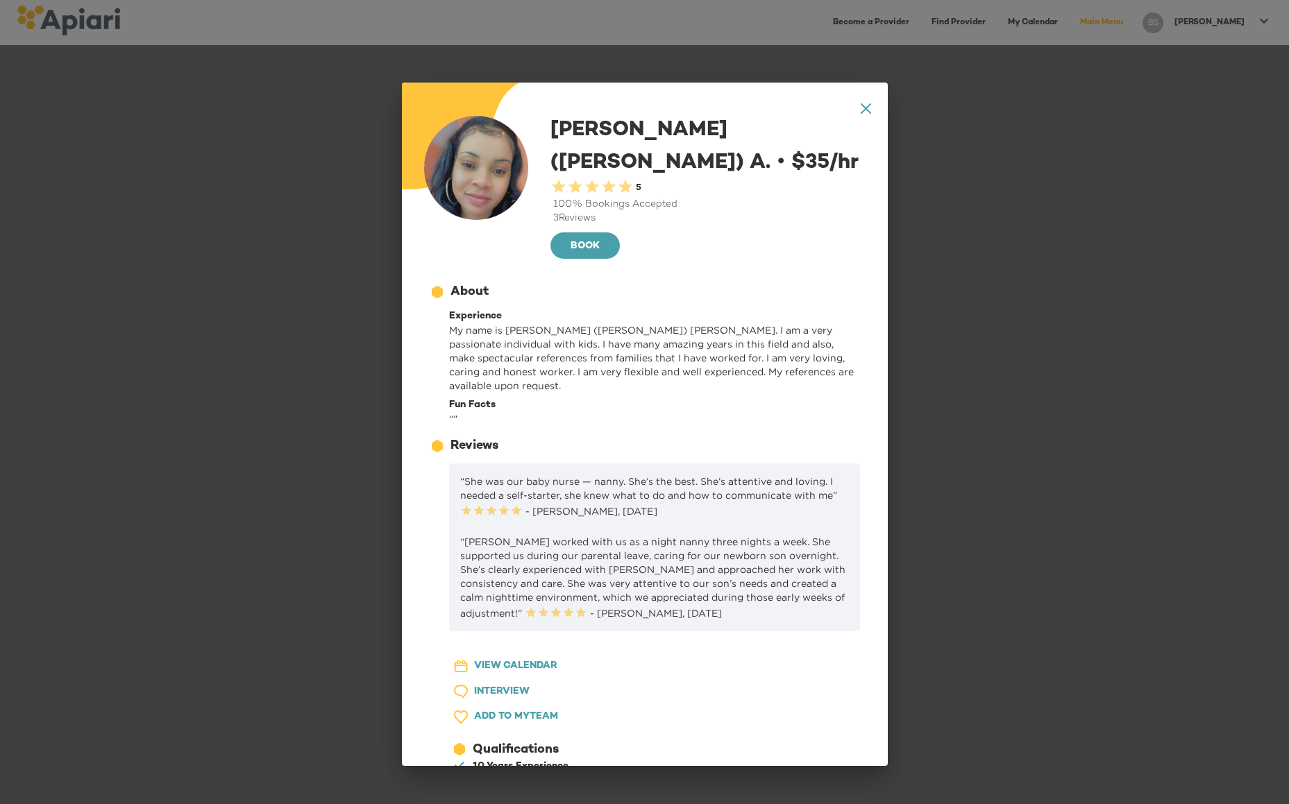
click at [543, 658] on span "VIEW CALENDAR" at bounding box center [515, 666] width 83 height 17
click at [860, 104] on icon "A1D20667-DBDC-461F-895E-AC602C3246CF Created with sketchtool." at bounding box center [865, 108] width 10 height 10
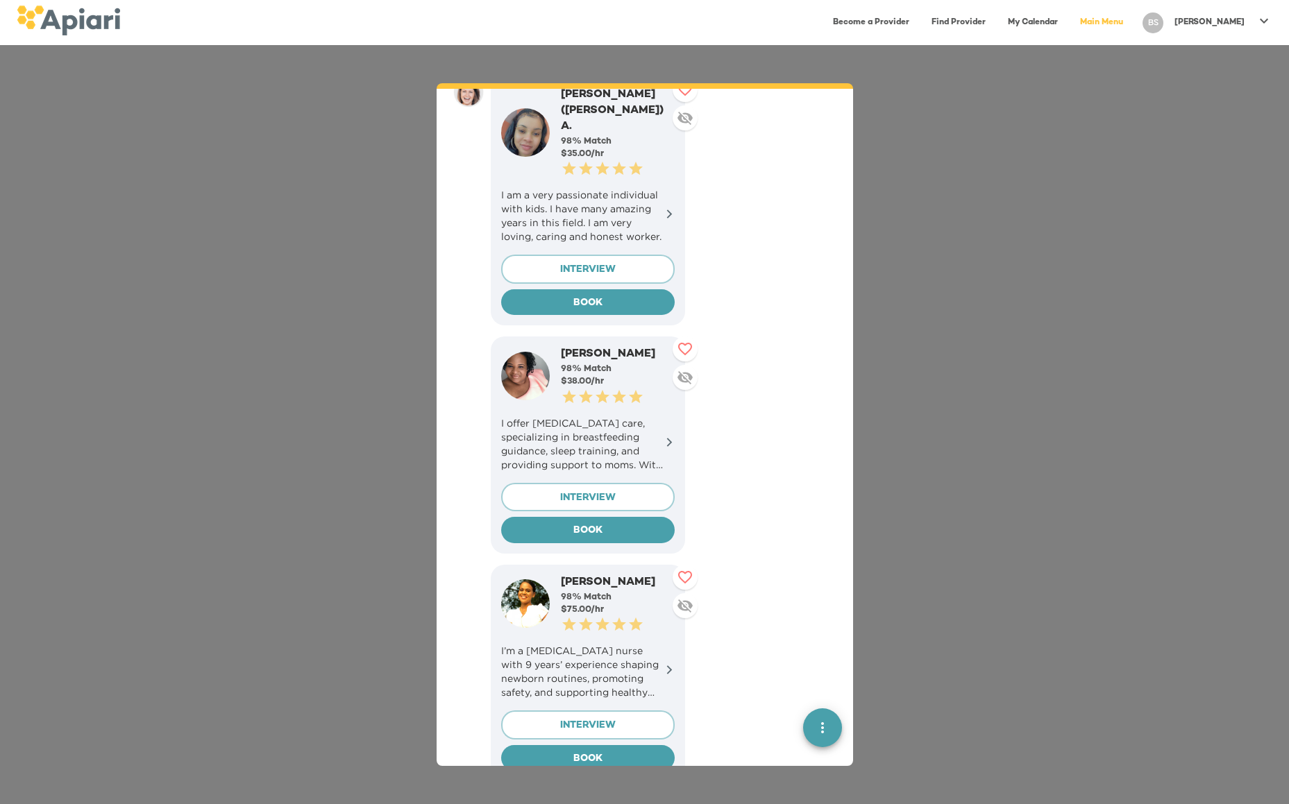
scroll to position [1196, 0]
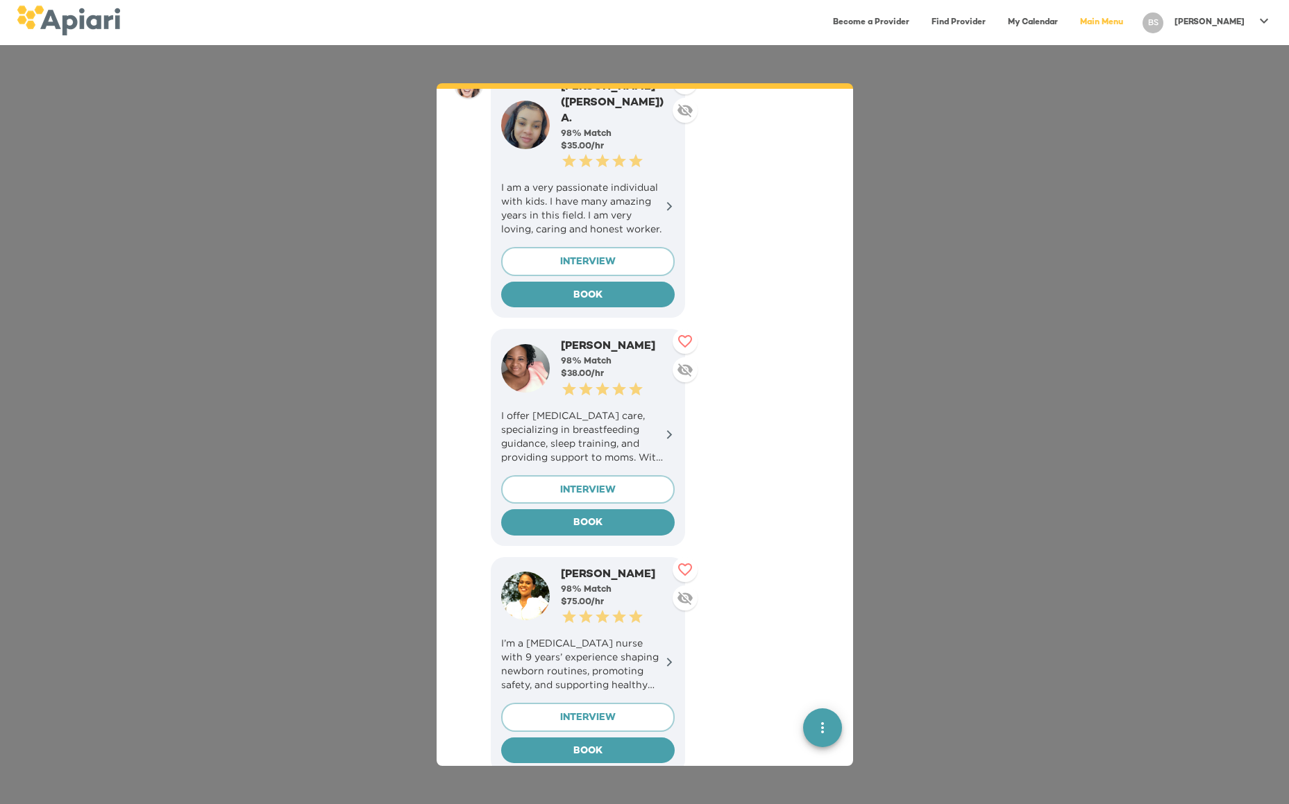
click at [669, 658] on icon at bounding box center [669, 662] width 6 height 9
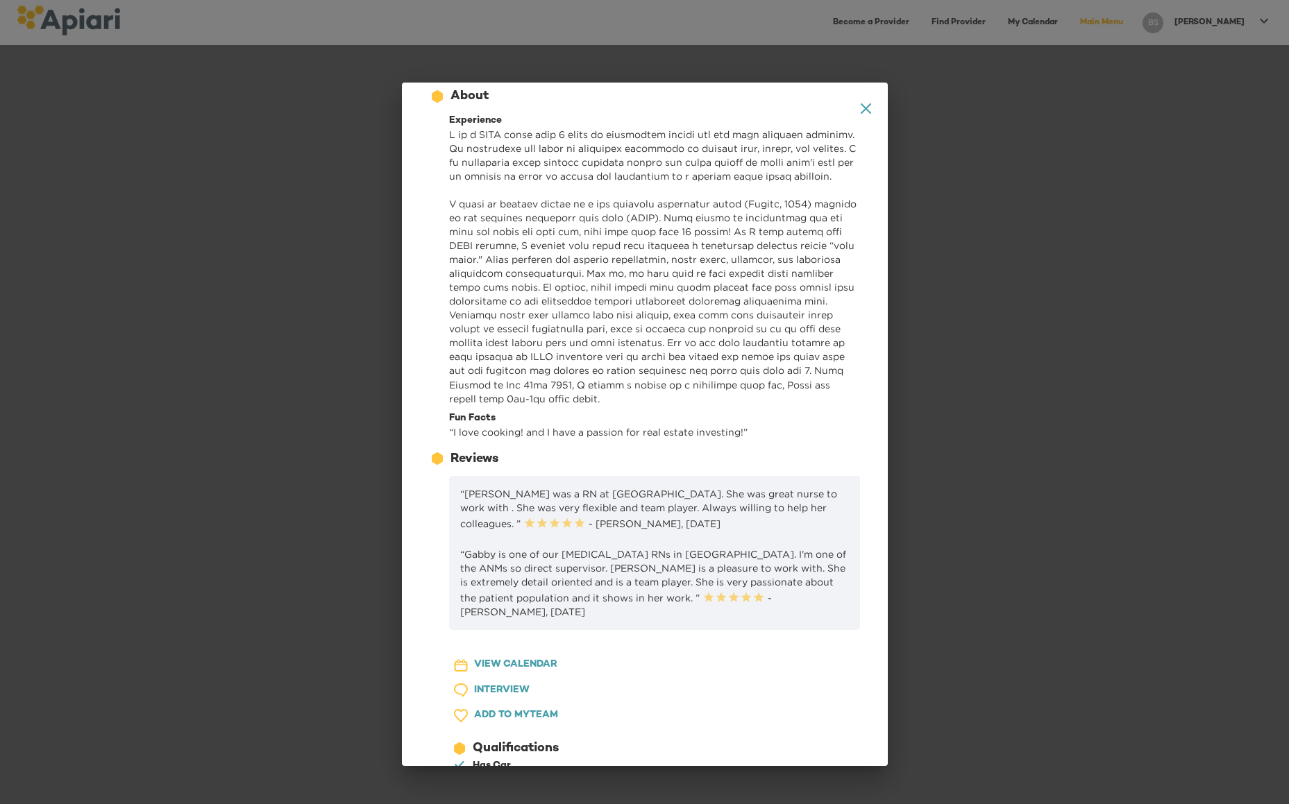
scroll to position [167, 0]
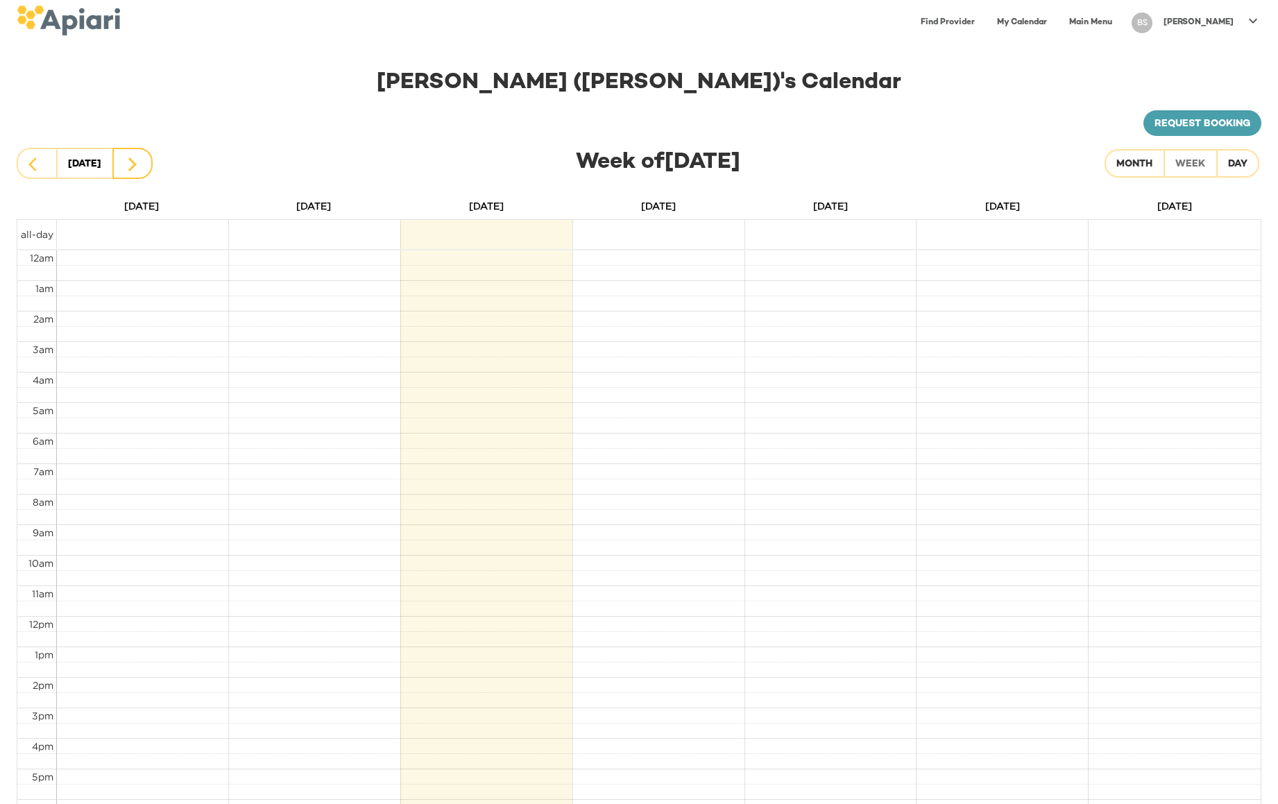
click at [148, 171] on button "button" at bounding box center [132, 163] width 40 height 31
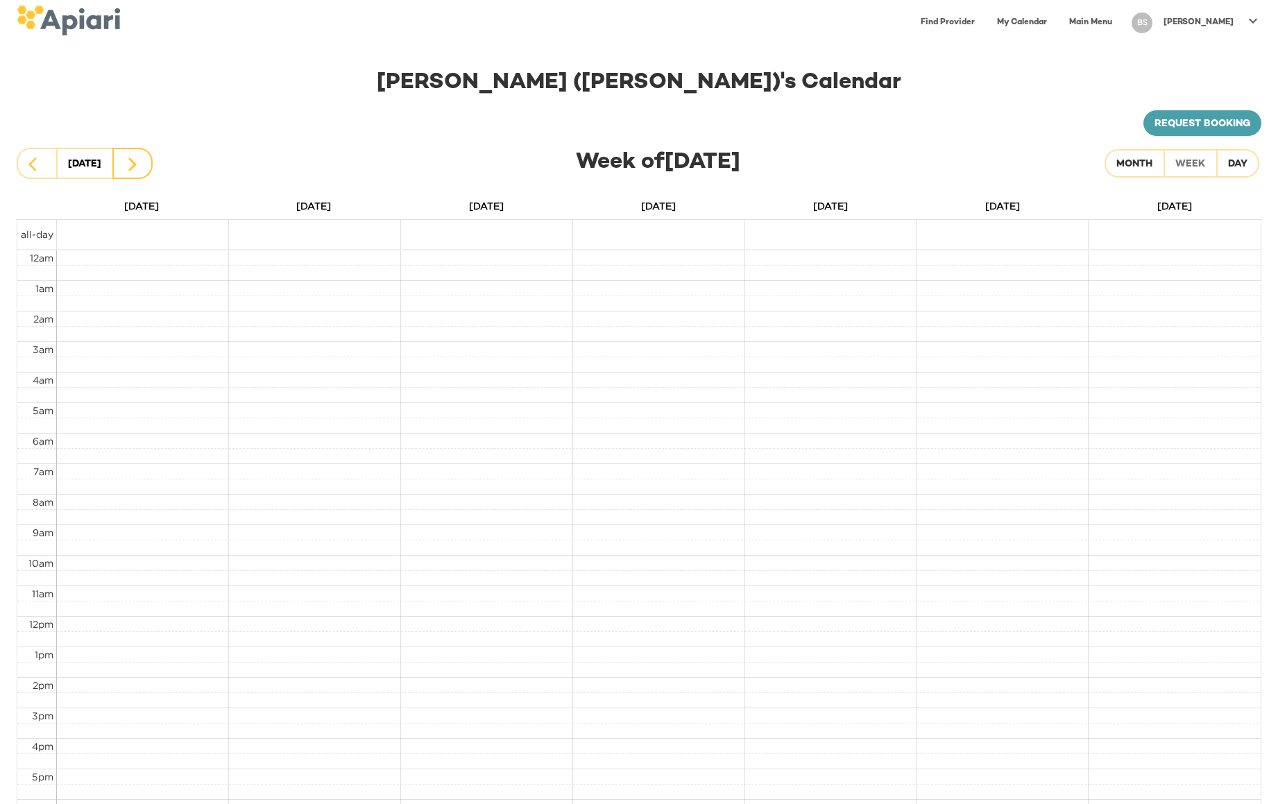
click at [148, 171] on button "button" at bounding box center [132, 163] width 40 height 31
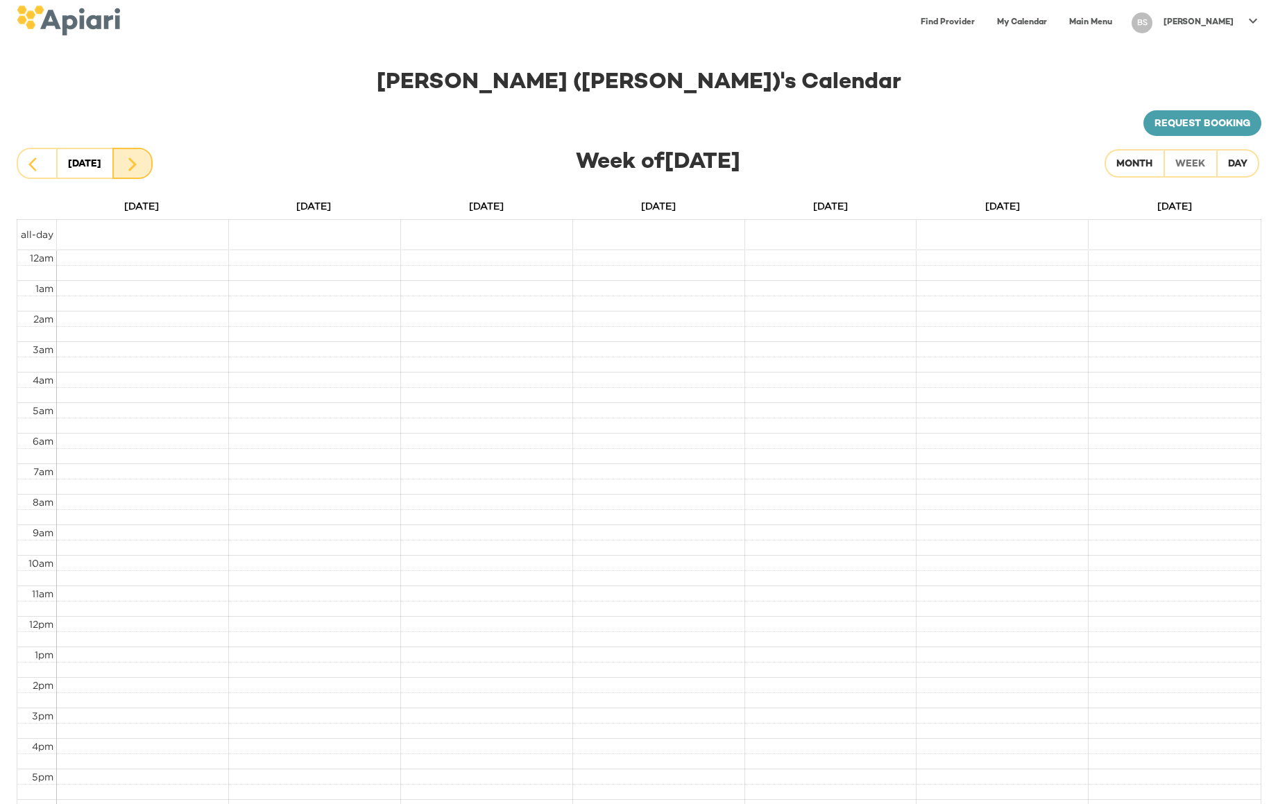
click at [148, 171] on button "button" at bounding box center [132, 163] width 40 height 31
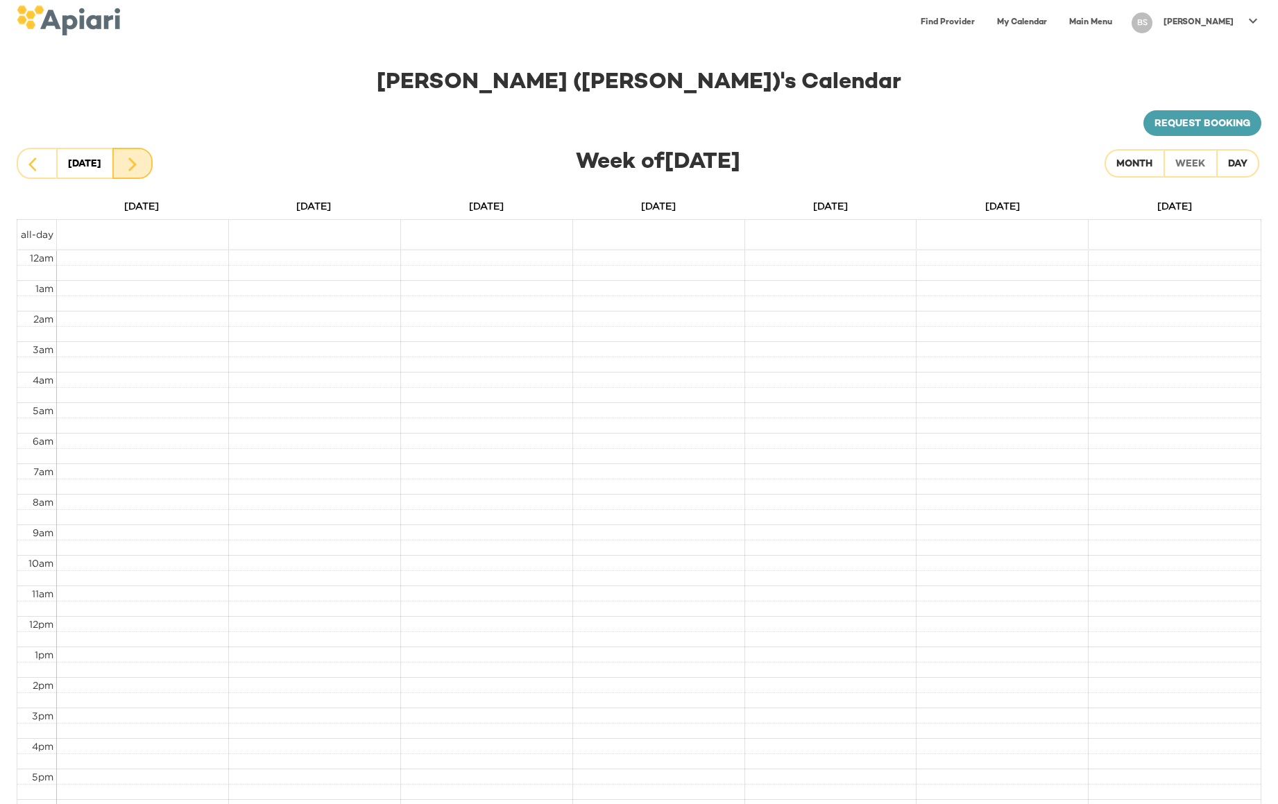
click at [148, 171] on button "button" at bounding box center [132, 163] width 40 height 31
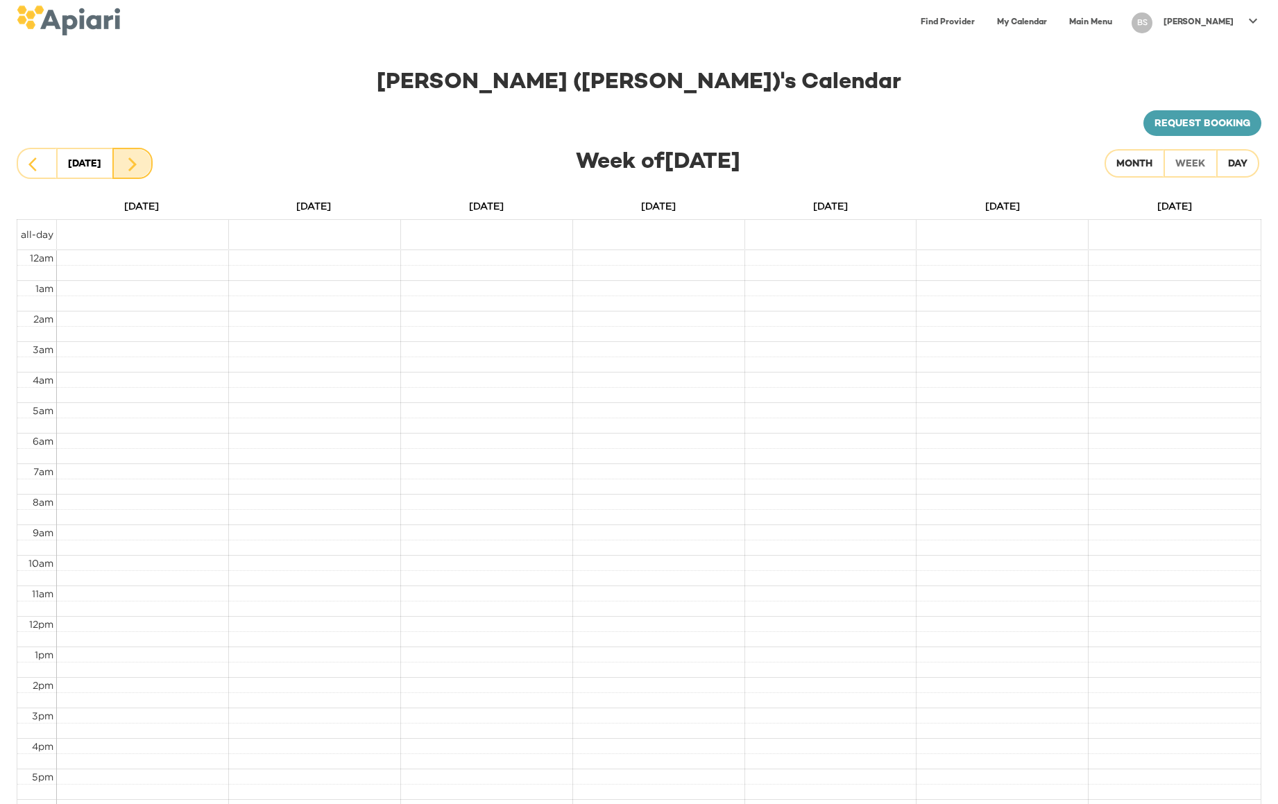
click at [148, 171] on button "button" at bounding box center [132, 163] width 40 height 31
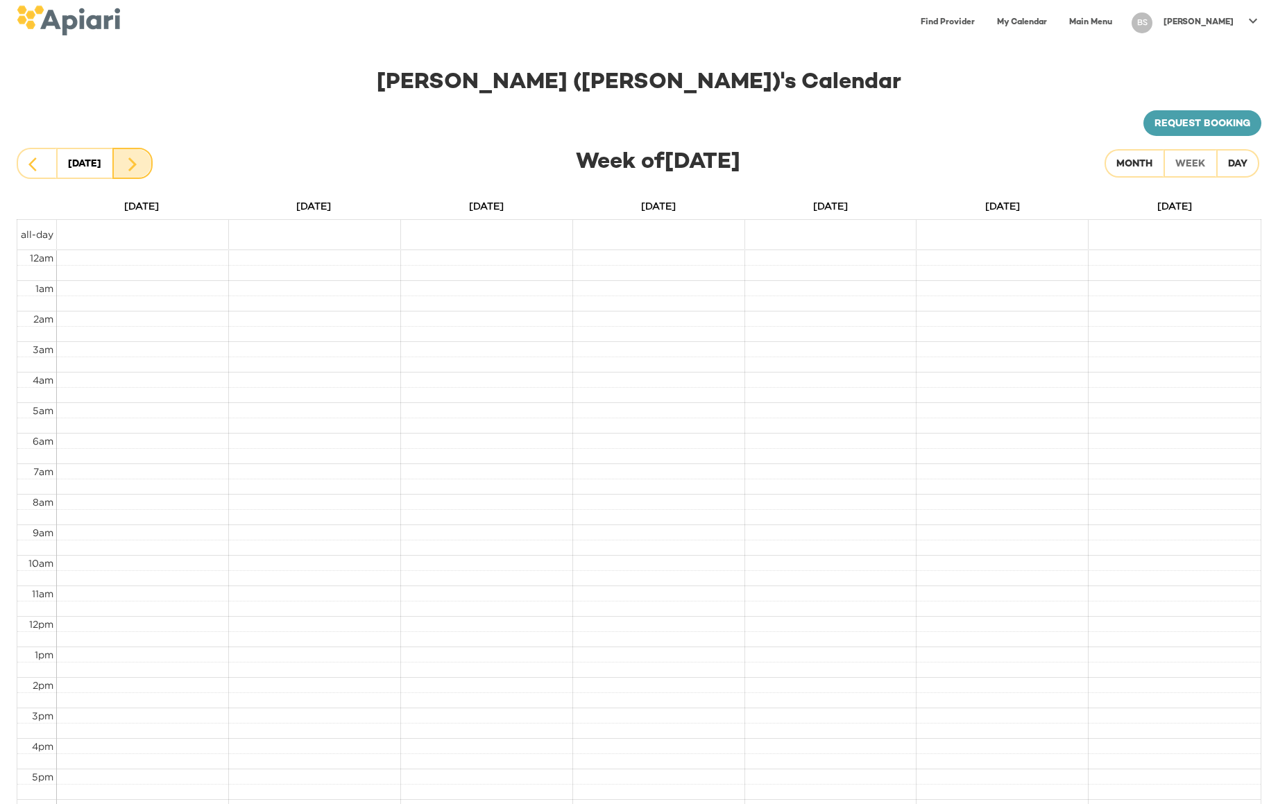
click at [148, 171] on button "button" at bounding box center [132, 163] width 40 height 31
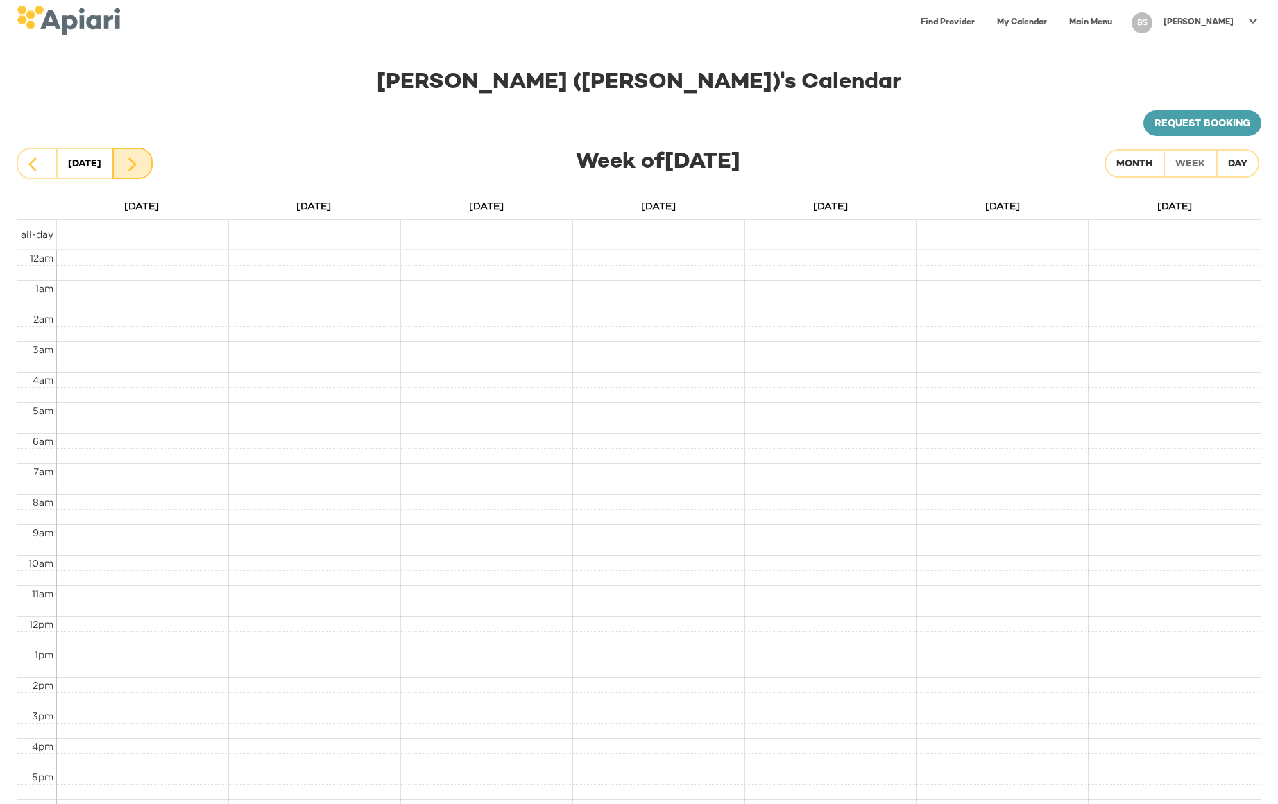
click at [148, 171] on button "button" at bounding box center [132, 163] width 40 height 31
